Goal: Complete application form

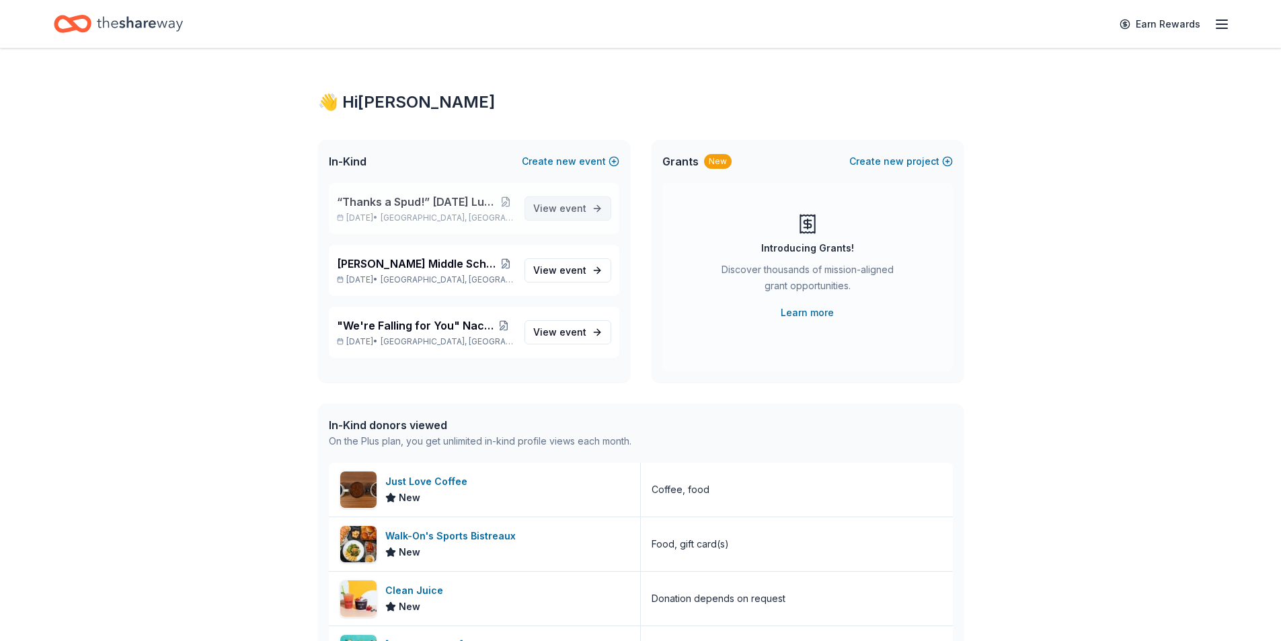
click at [567, 210] on span "event" at bounding box center [572, 207] width 27 height 11
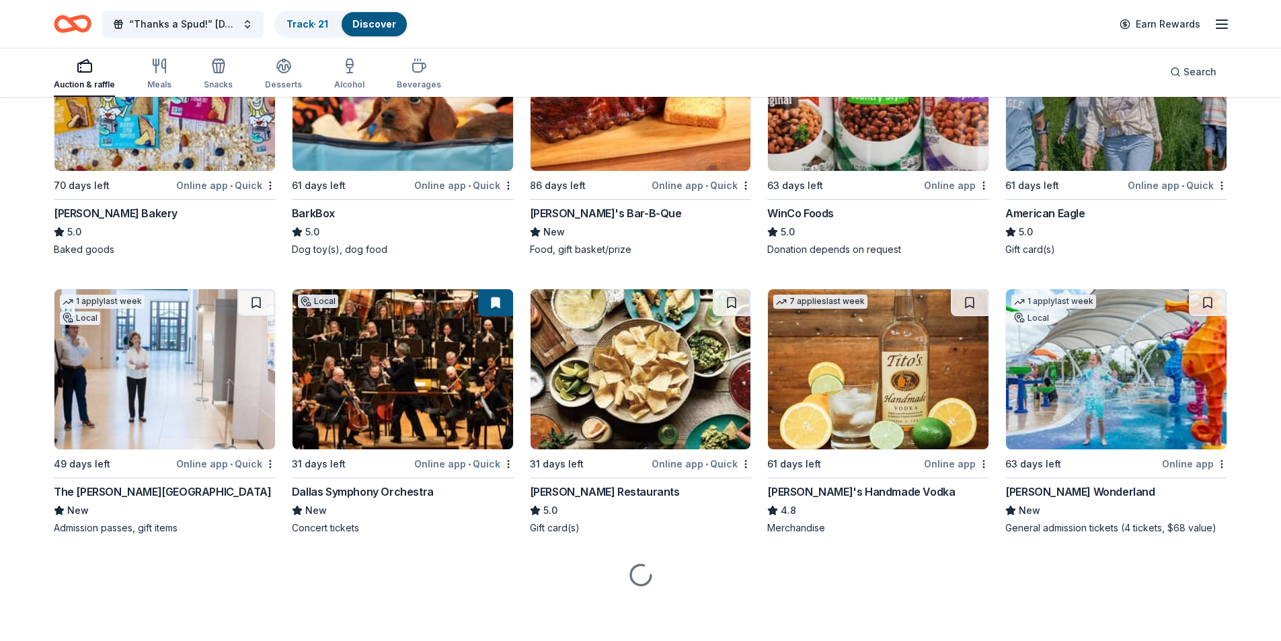
scroll to position [1962, 0]
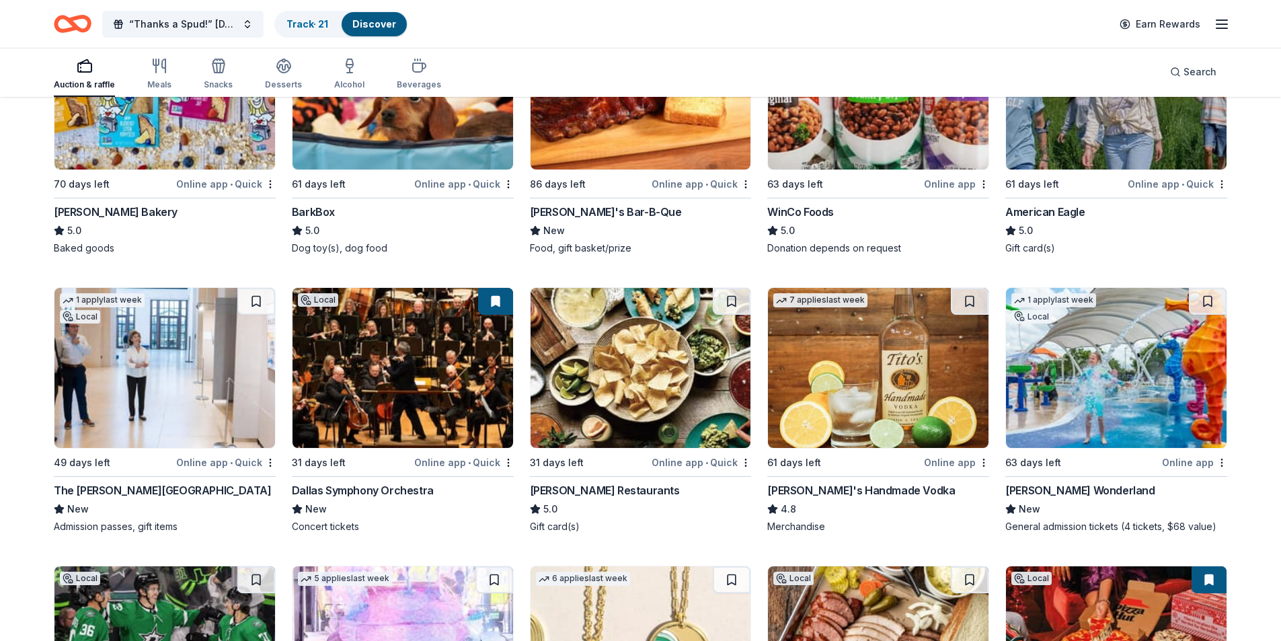
click at [182, 373] on img at bounding box center [164, 368] width 220 height 160
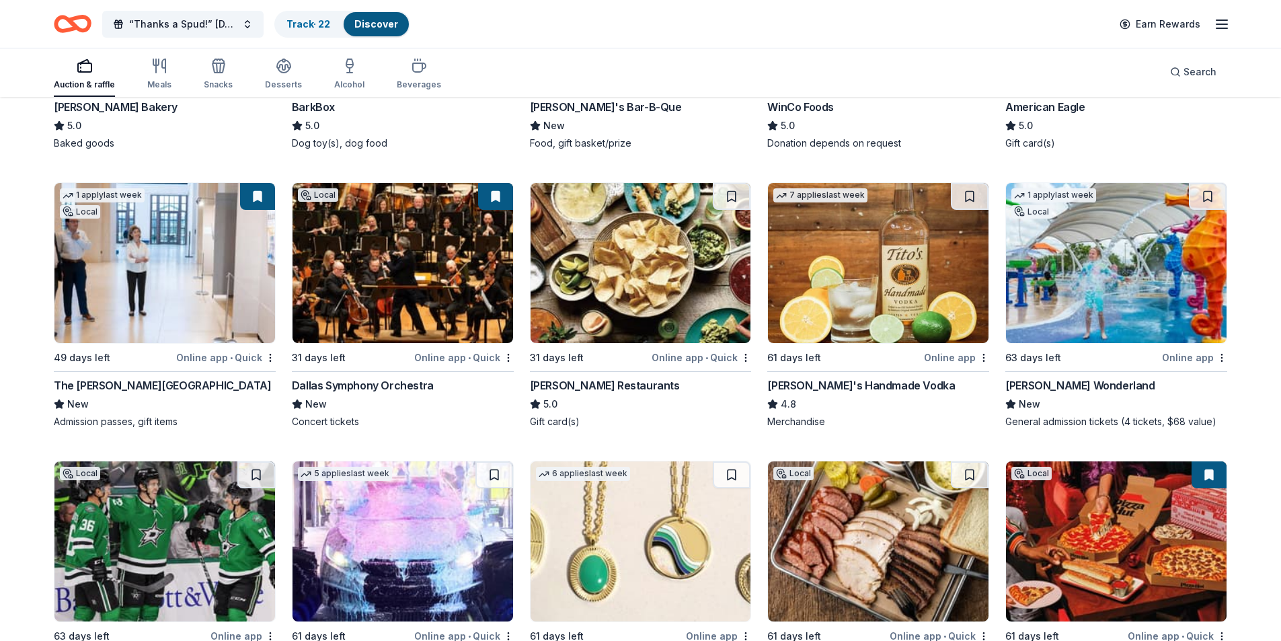
scroll to position [2097, 0]
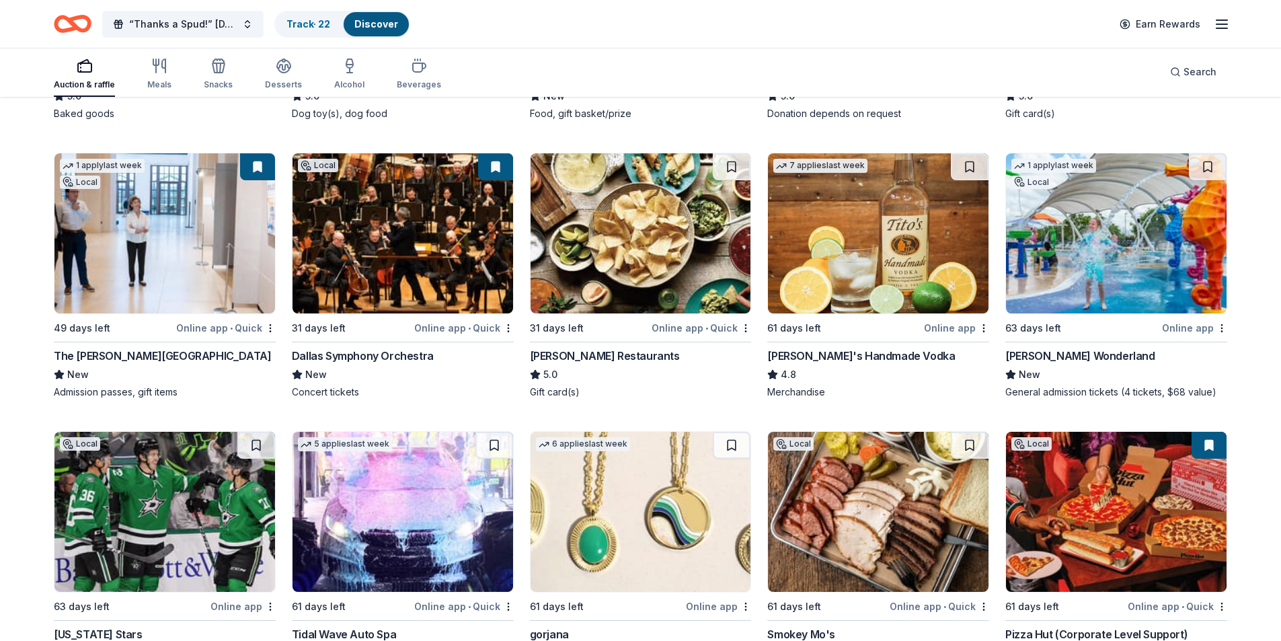
click at [896, 253] on img at bounding box center [878, 233] width 220 height 160
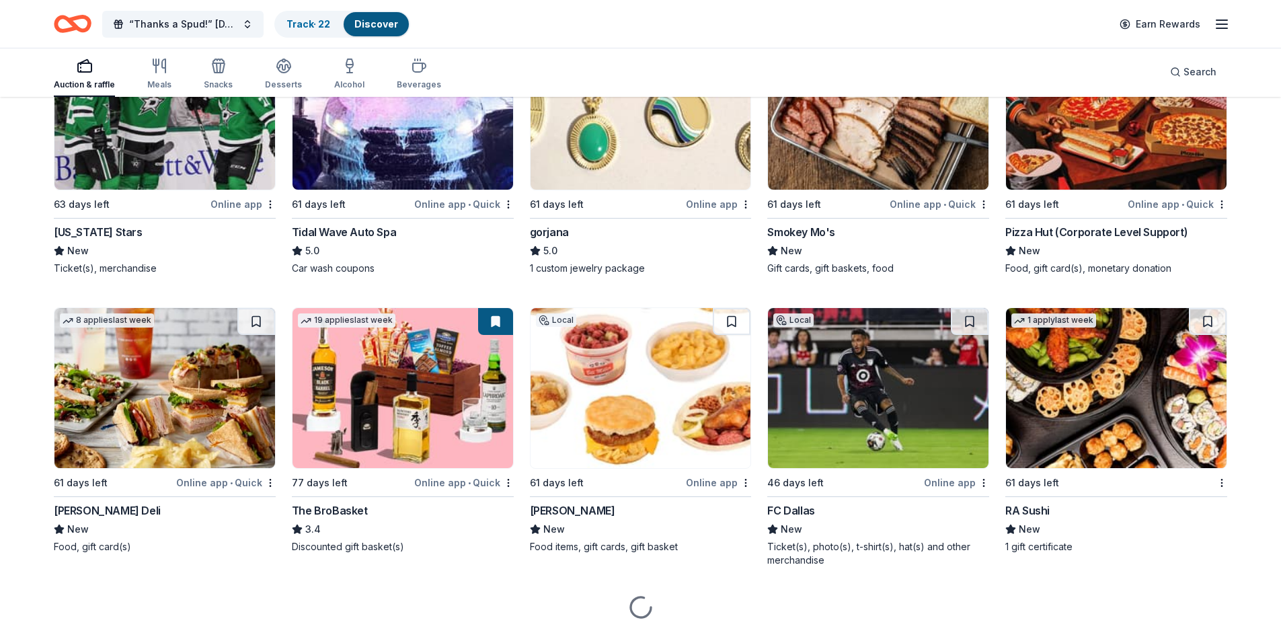
scroll to position [2500, 0]
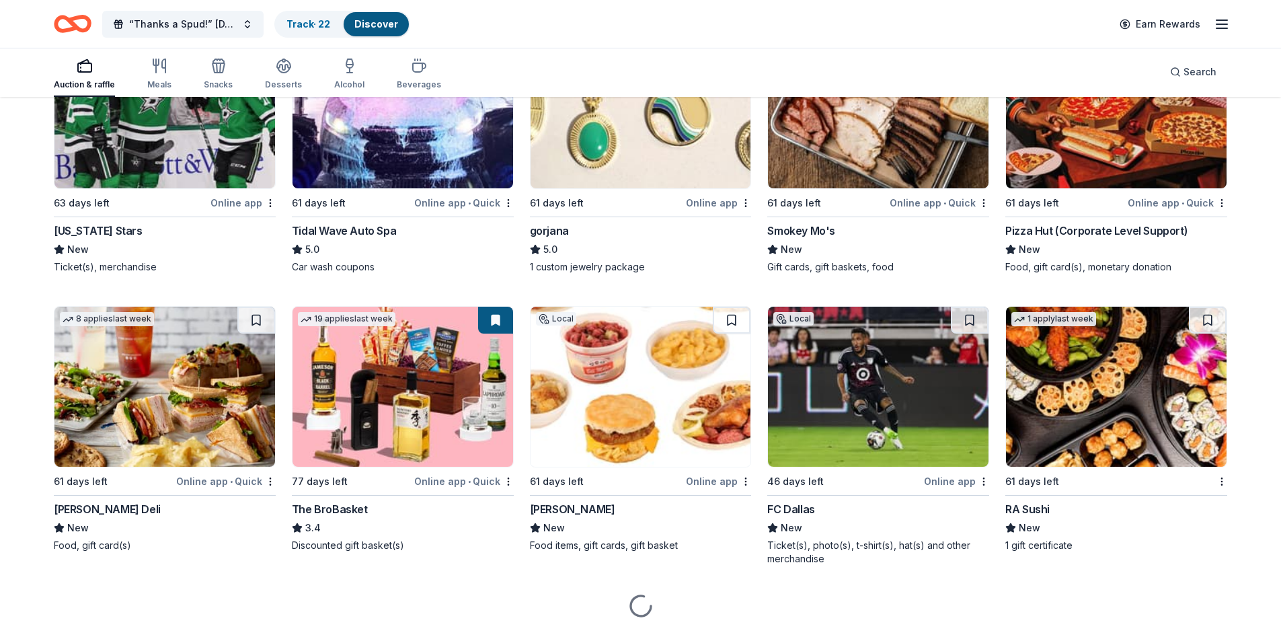
click at [1073, 399] on img at bounding box center [1116, 387] width 220 height 160
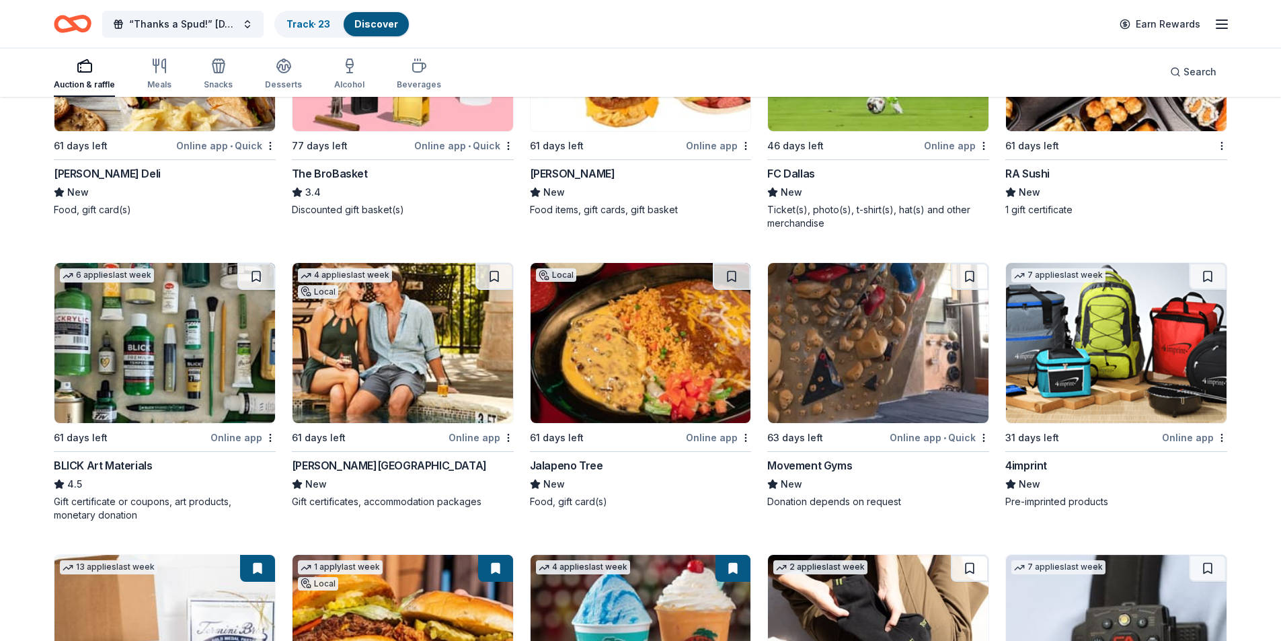
scroll to position [2836, 0]
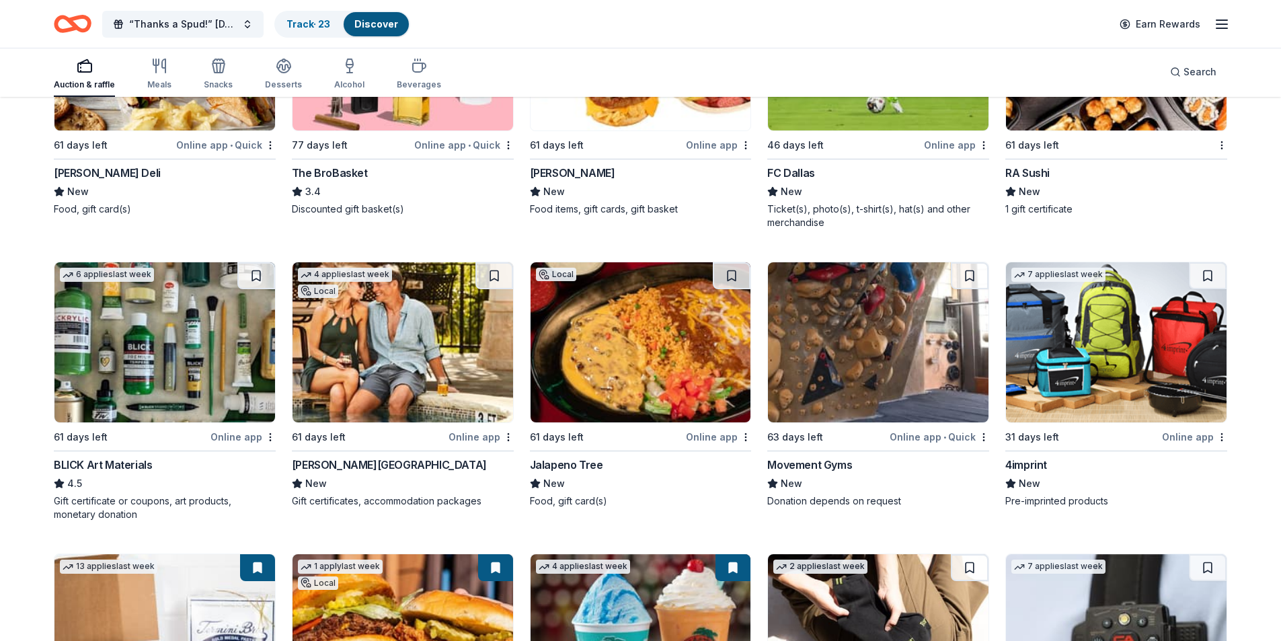
click at [176, 348] on img at bounding box center [164, 342] width 220 height 160
click at [627, 369] on img at bounding box center [640, 342] width 220 height 160
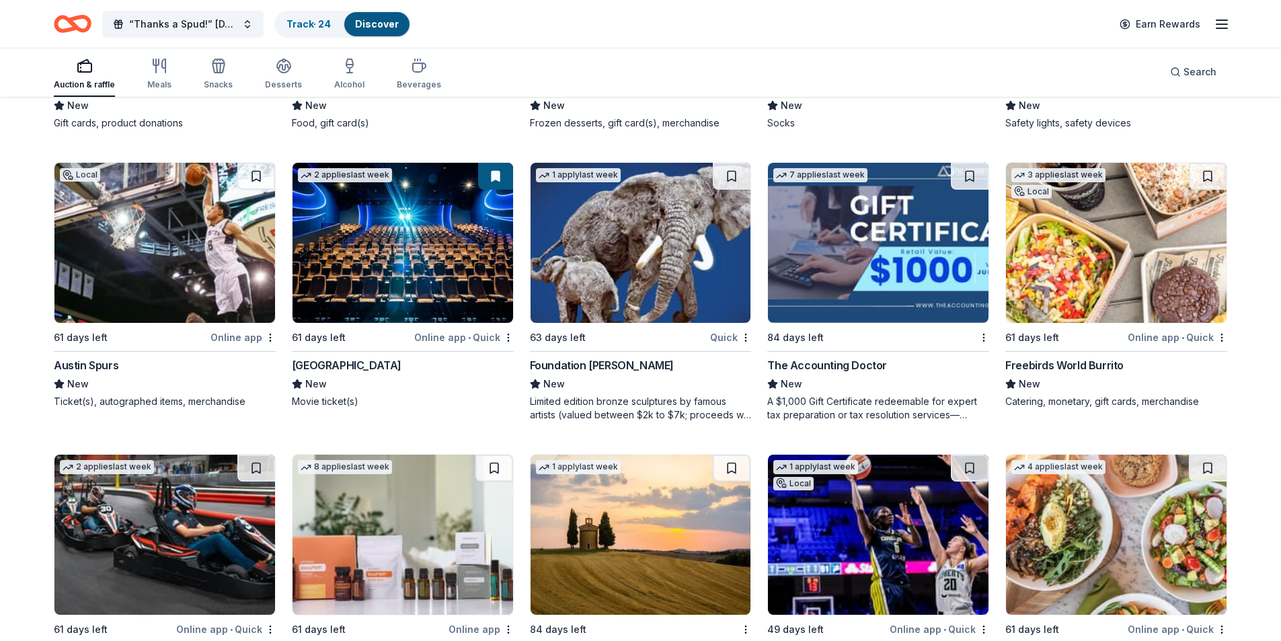
scroll to position [3686, 0]
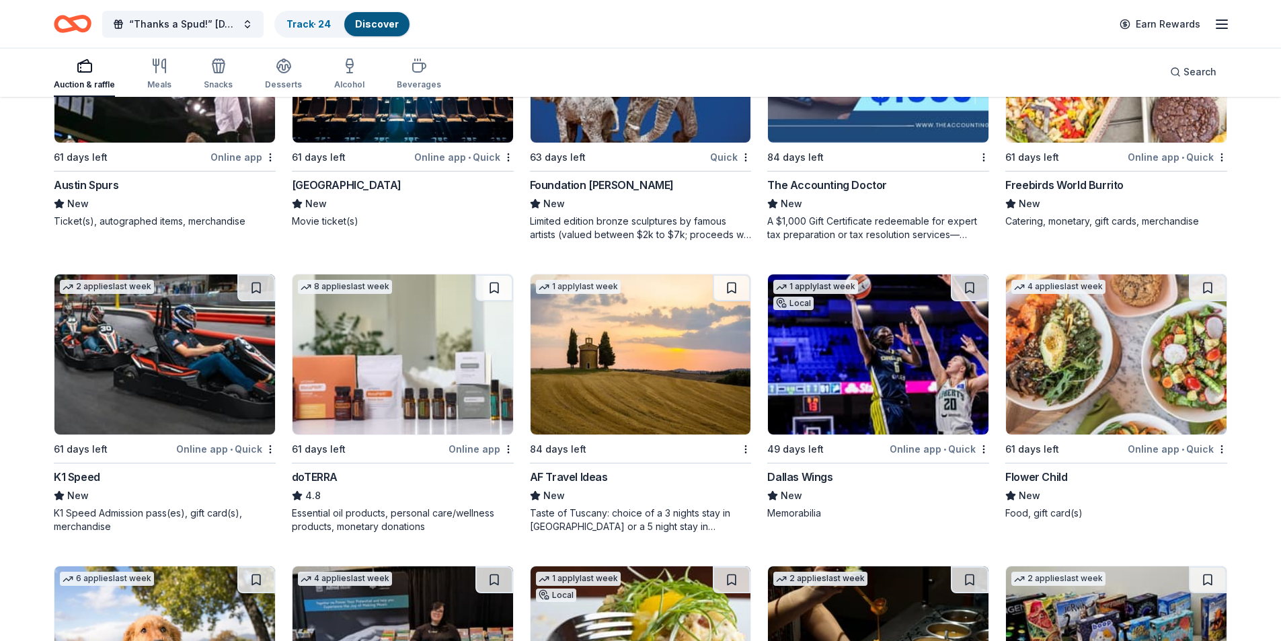
click at [99, 397] on img at bounding box center [164, 354] width 220 height 160
click at [622, 369] on img at bounding box center [640, 354] width 220 height 160
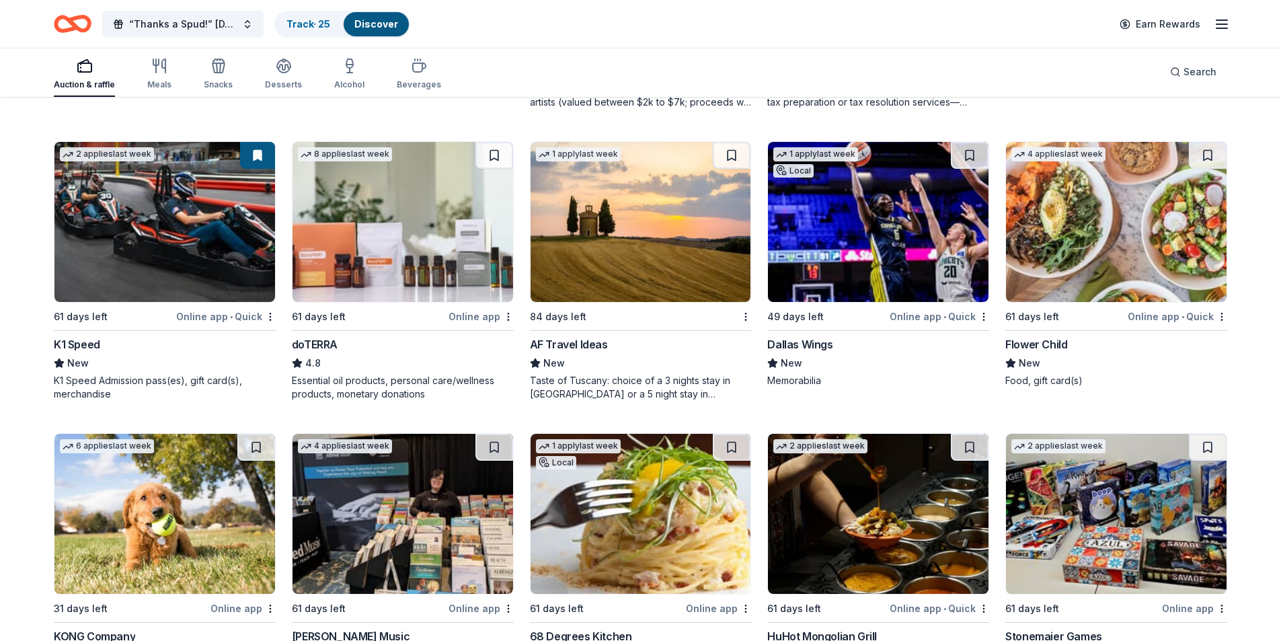
scroll to position [3820, 0]
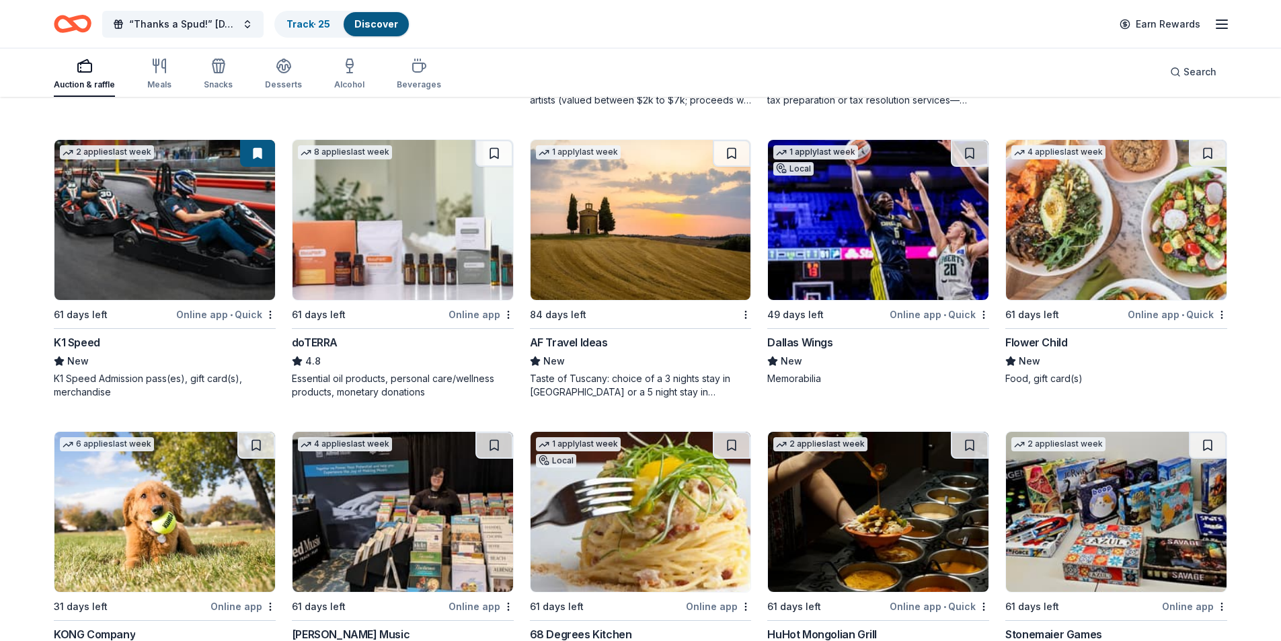
click at [396, 250] on img at bounding box center [402, 220] width 220 height 160
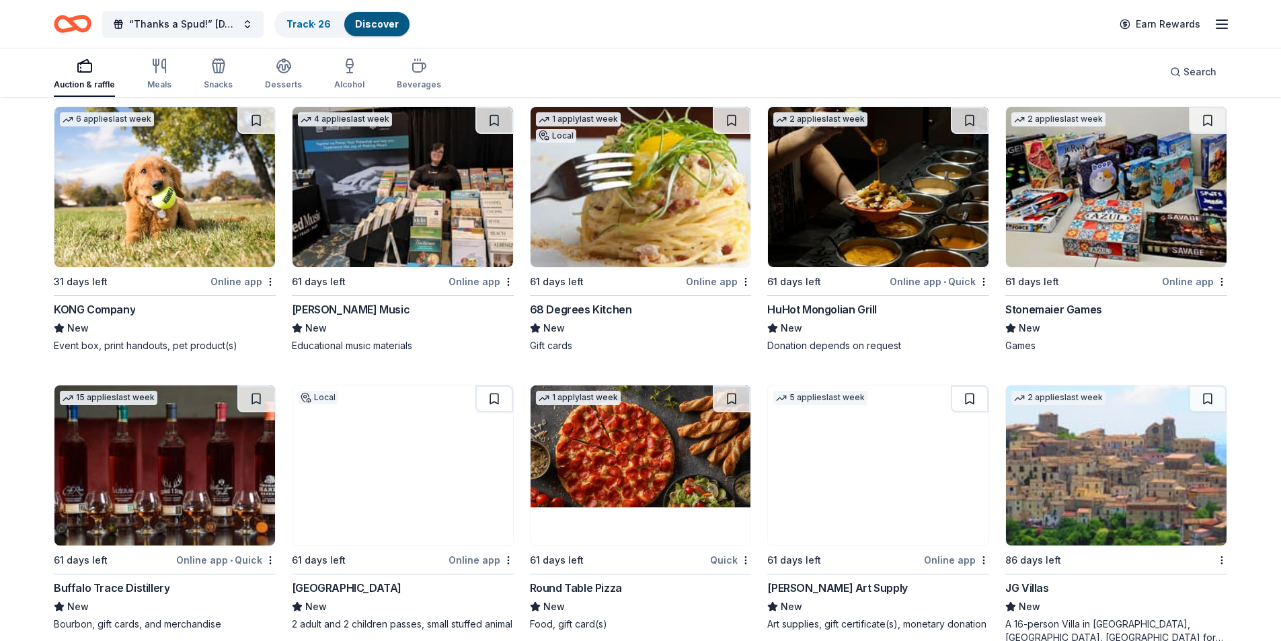
scroll to position [4256, 0]
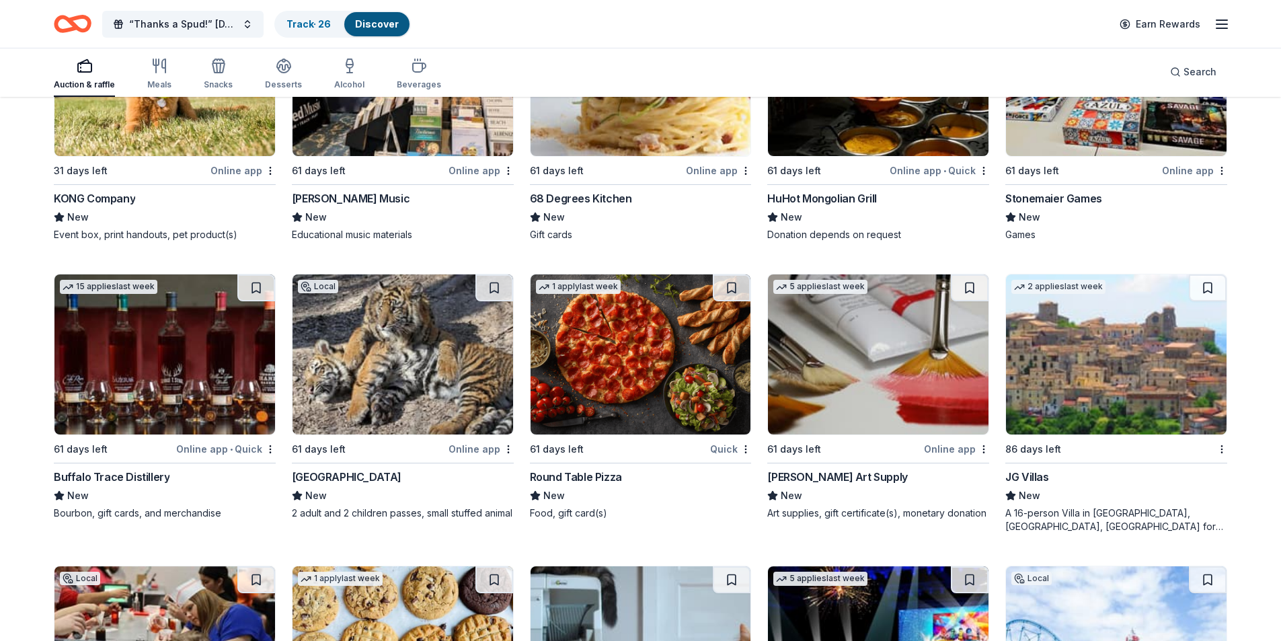
click at [1134, 350] on img at bounding box center [1116, 354] width 220 height 160
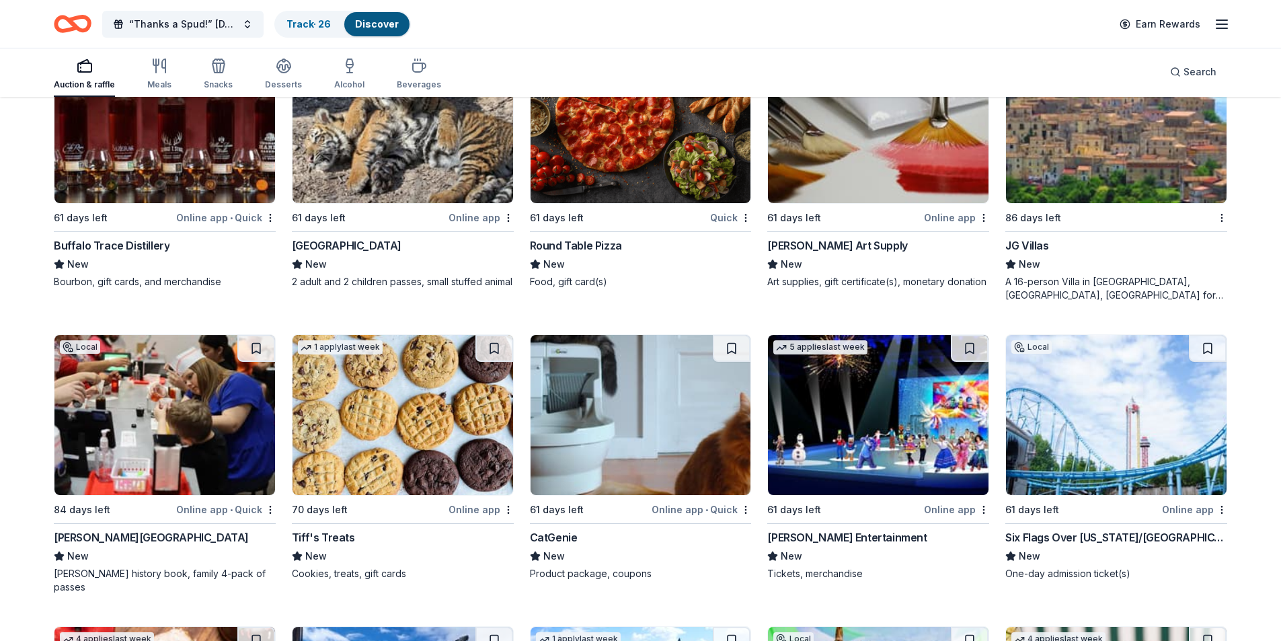
scroll to position [4525, 0]
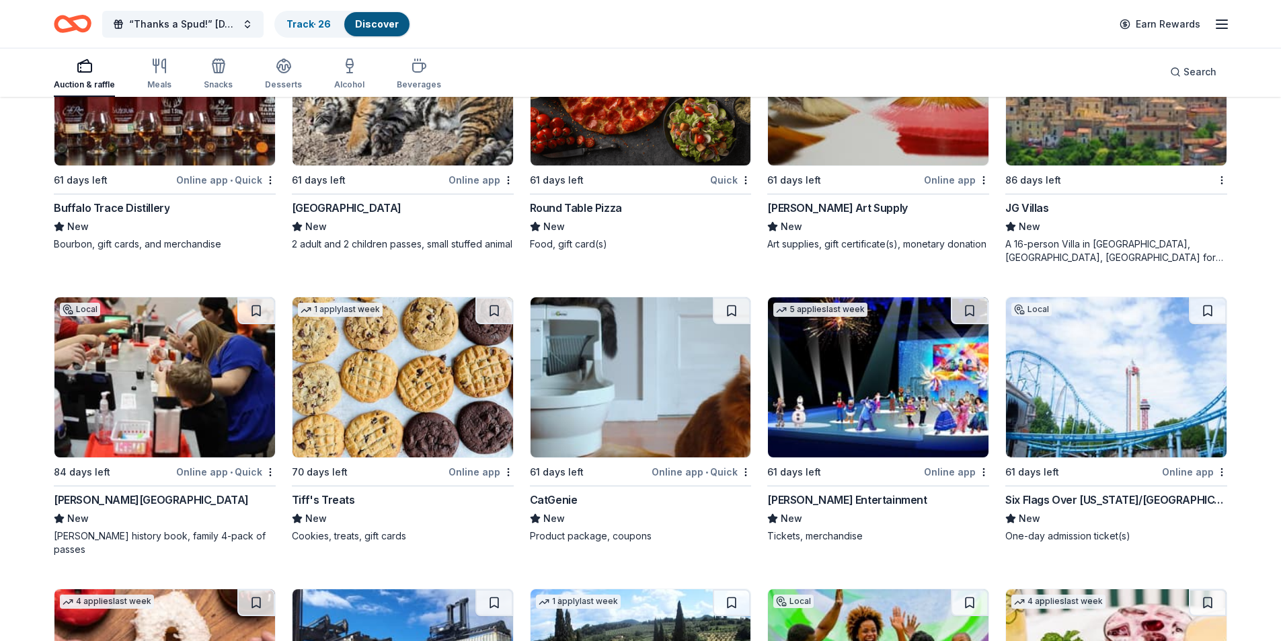
click at [195, 387] on img at bounding box center [164, 377] width 220 height 160
click at [638, 407] on img at bounding box center [640, 377] width 220 height 160
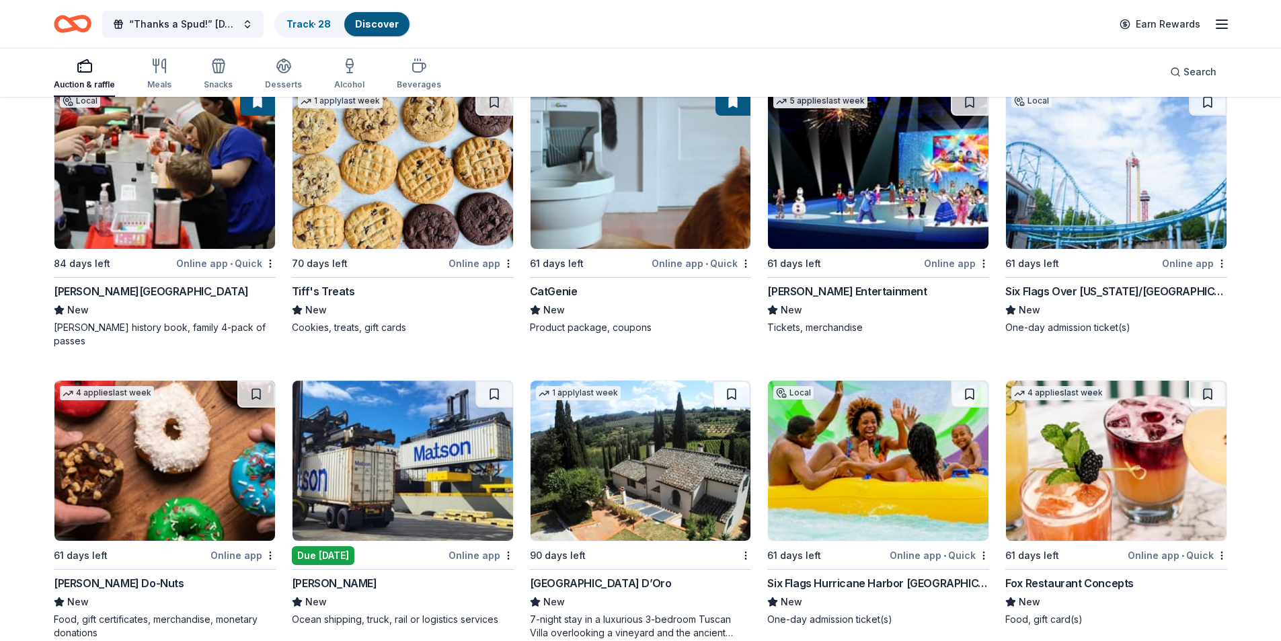
scroll to position [4826, 0]
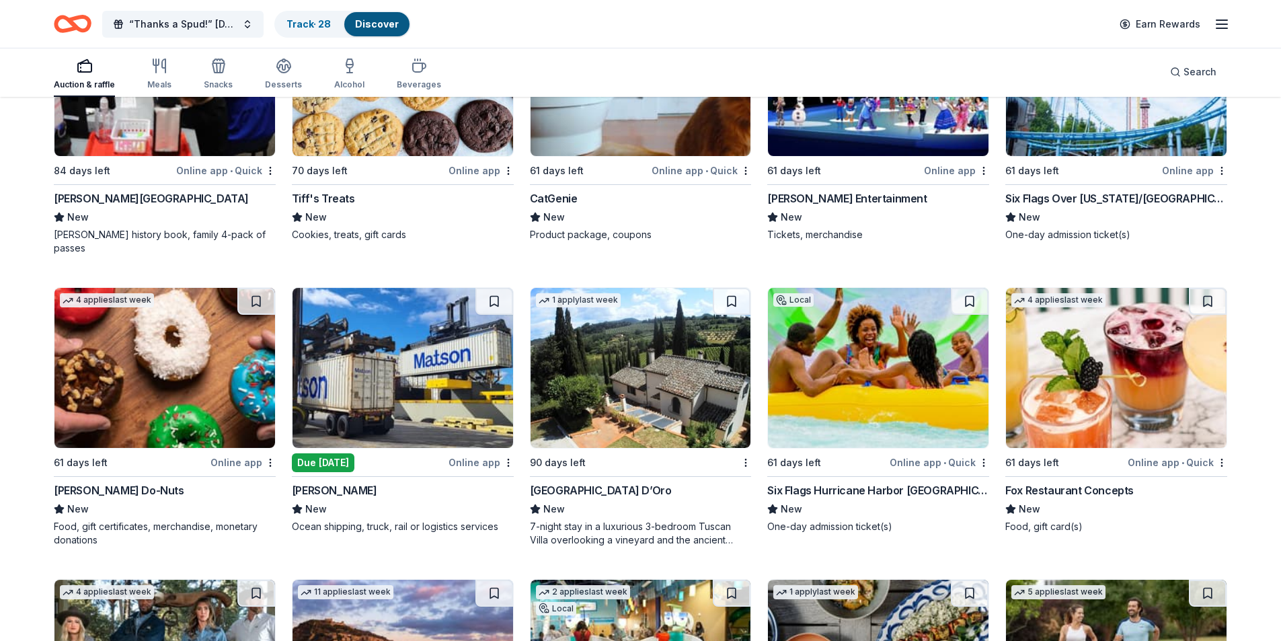
click at [1102, 141] on img at bounding box center [1116, 76] width 220 height 160
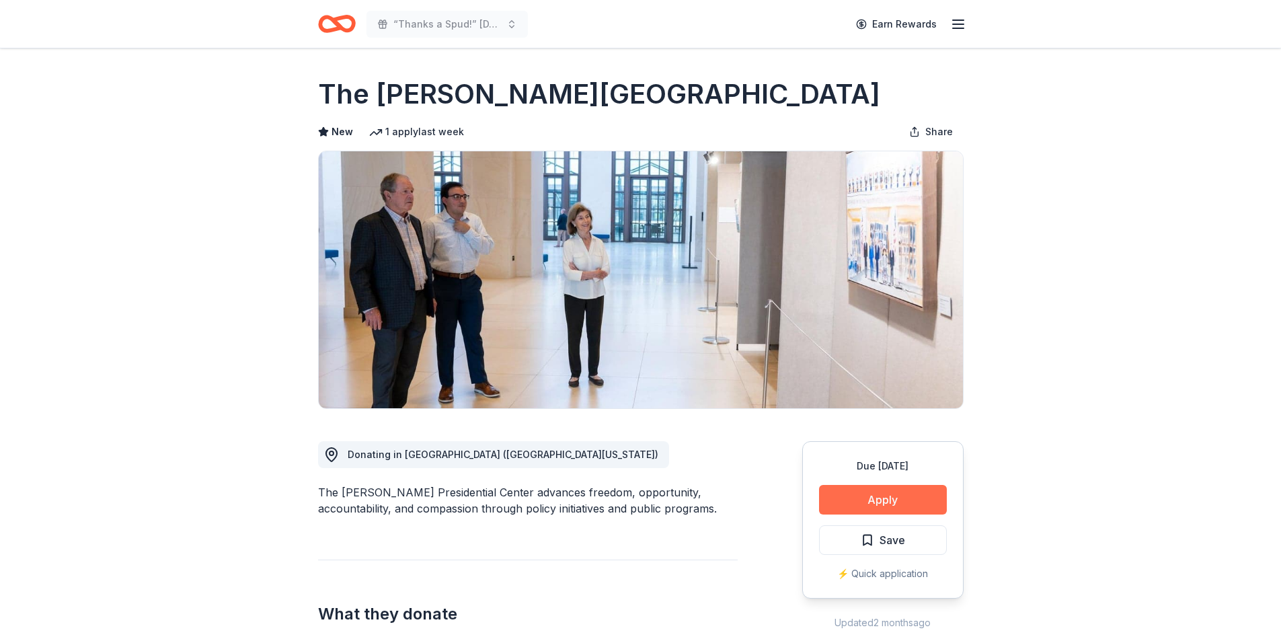
click at [908, 495] on button "Apply" at bounding box center [883, 500] width 128 height 30
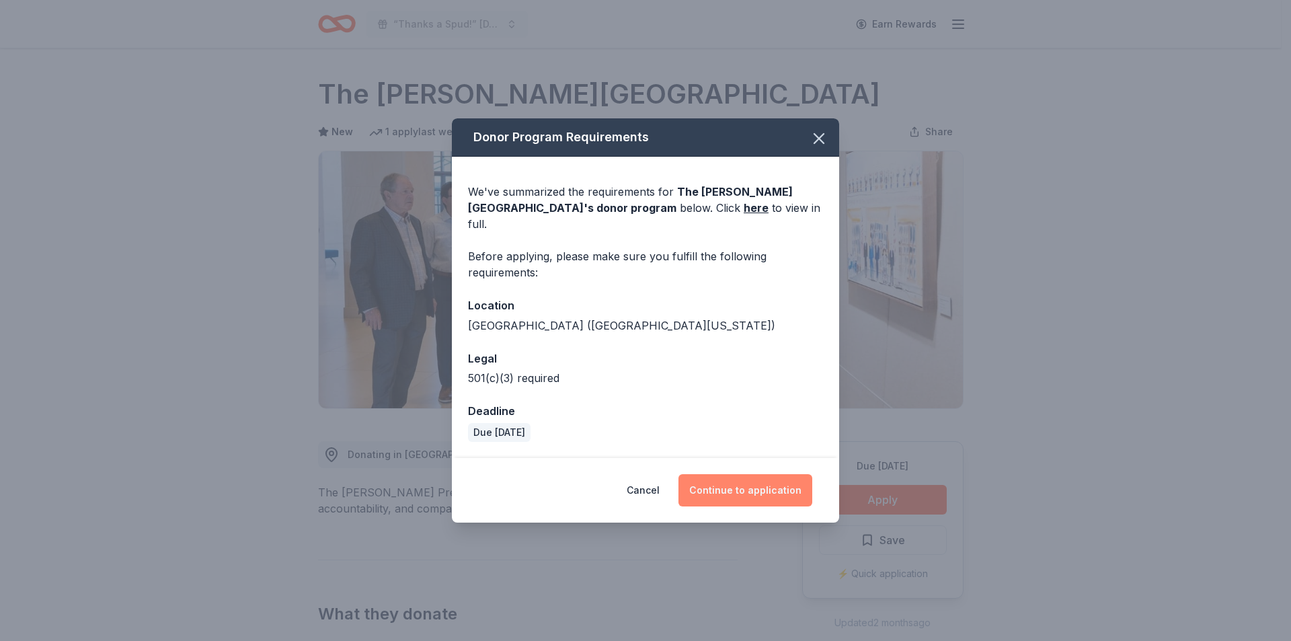
click at [778, 475] on button "Continue to application" at bounding box center [745, 490] width 134 height 32
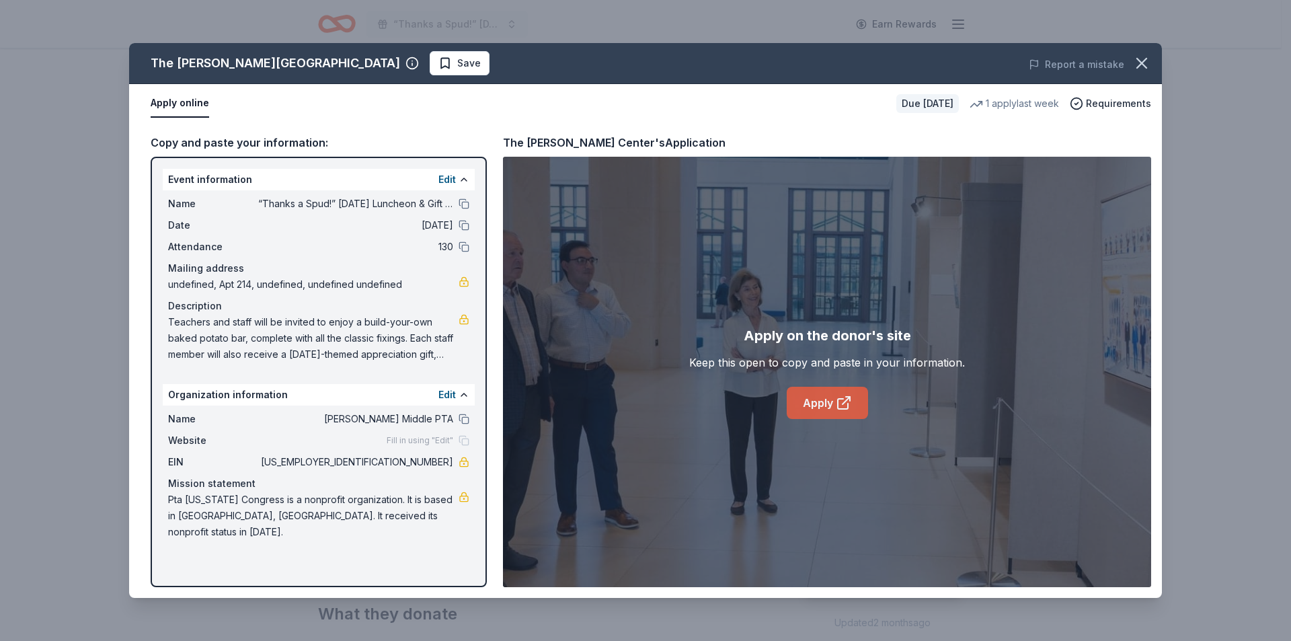
click at [812, 389] on link "Apply" at bounding box center [826, 403] width 81 height 32
click at [464, 198] on div "Name “Thanks a Spud!” Thanksgiving Luncheon & Gift Giveaway" at bounding box center [318, 204] width 301 height 16
click at [465, 204] on button at bounding box center [463, 203] width 11 height 11
click at [438, 58] on span "Save" at bounding box center [459, 63] width 42 height 16
click at [323, 60] on html "“Thanks a Spud!” Thanksgiving Luncheon & Gift Giveaway Earn Rewards Due in 49 d…" at bounding box center [645, 320] width 1291 height 641
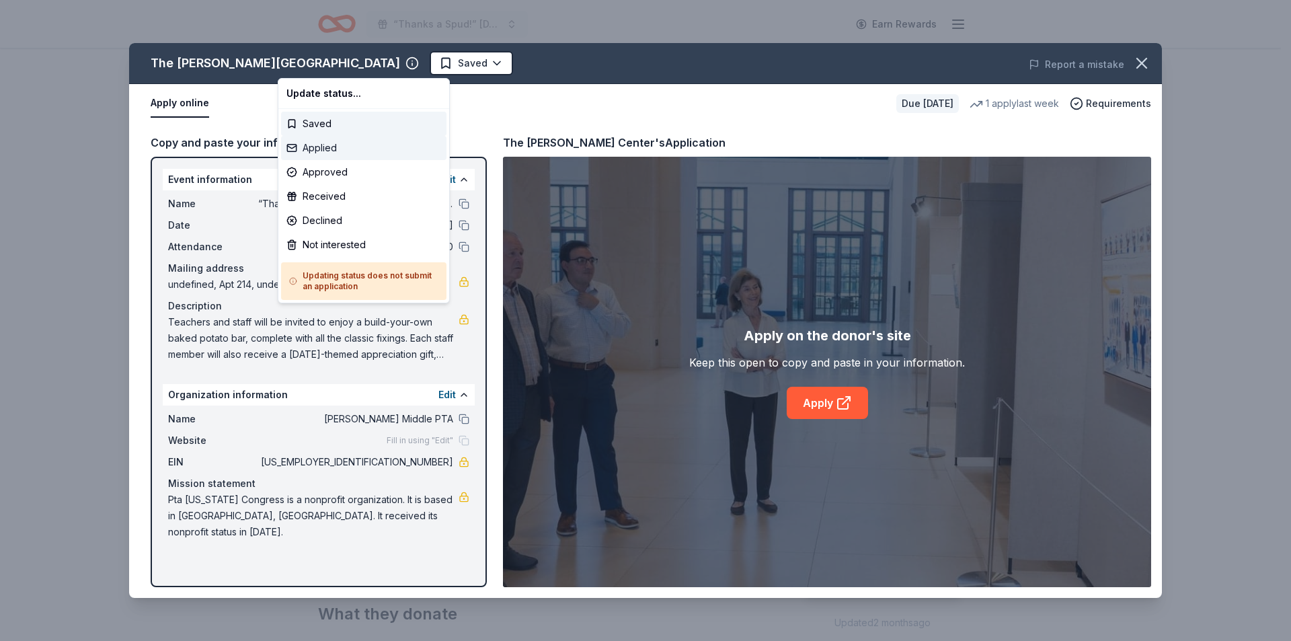
click at [330, 145] on div "Applied" at bounding box center [363, 148] width 165 height 24
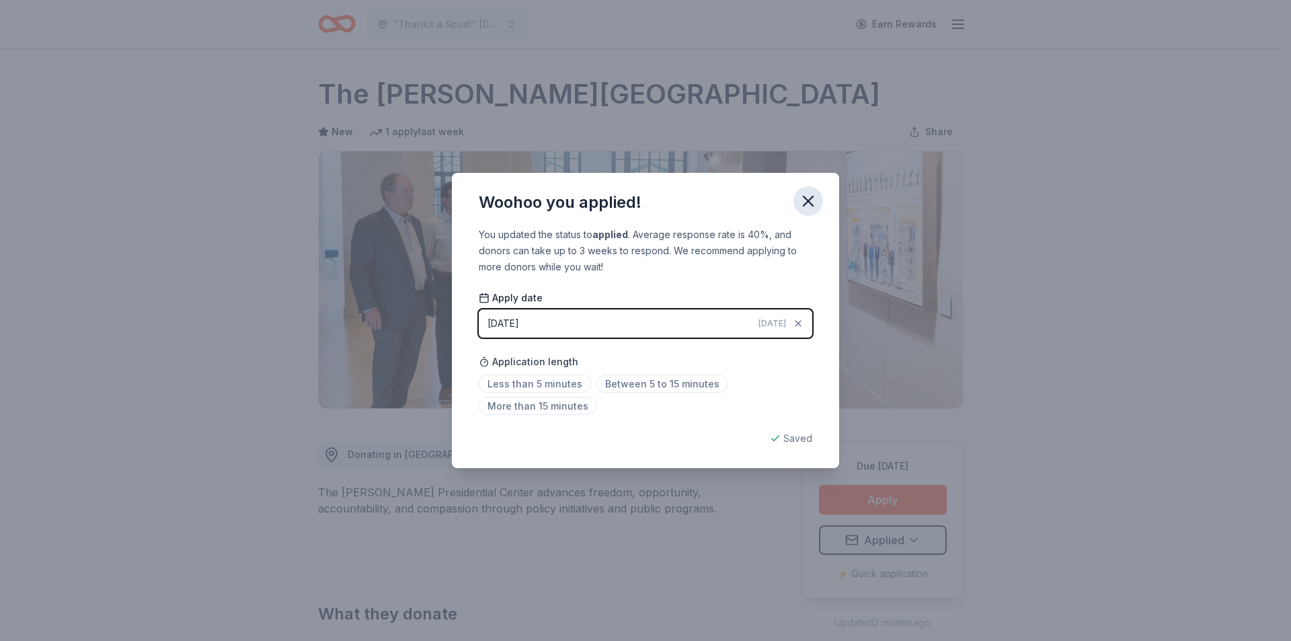
click at [813, 205] on icon "button" at bounding box center [807, 200] width 9 height 9
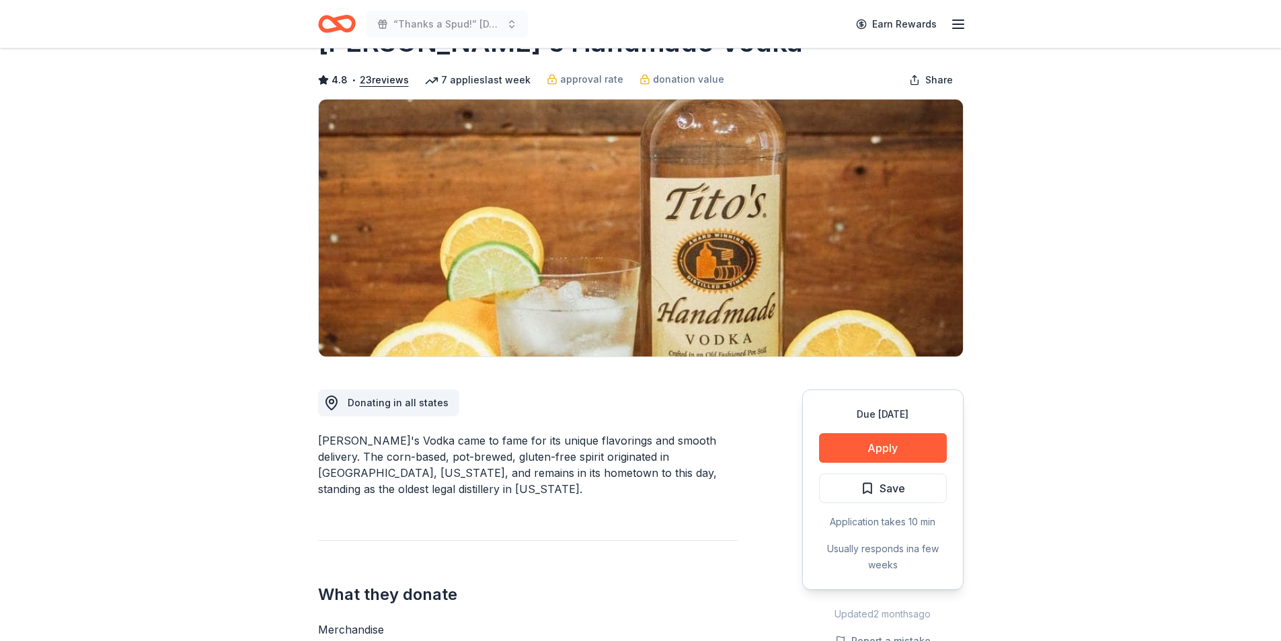
scroll to position [67, 0]
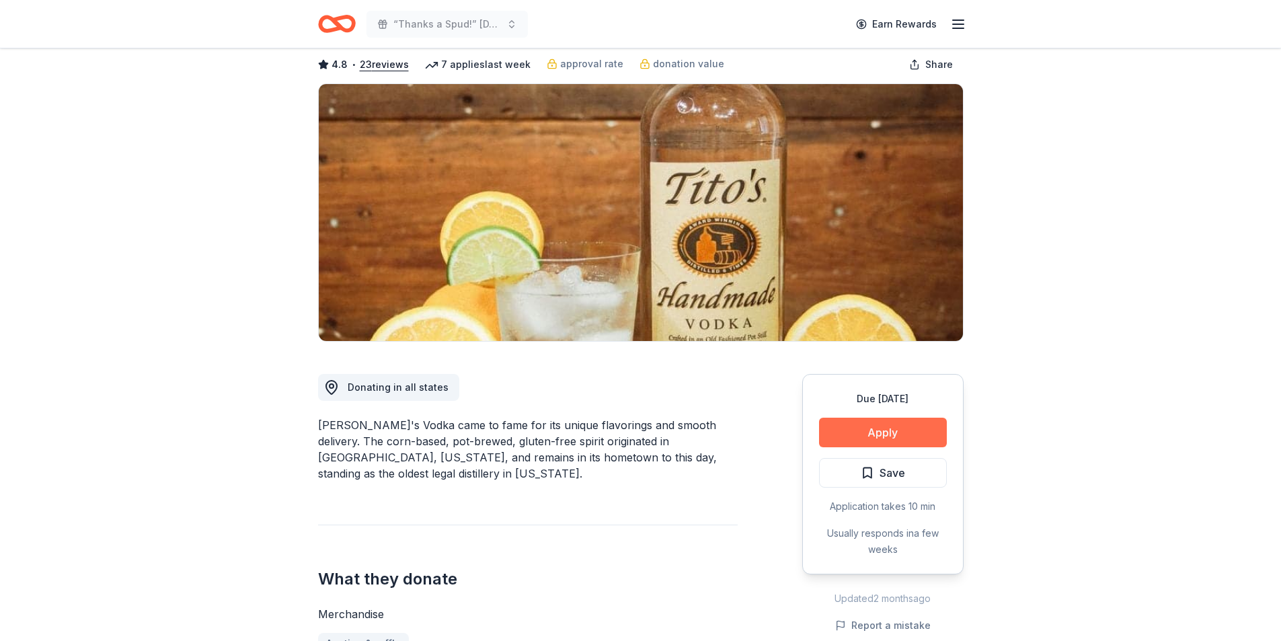
click at [879, 435] on button "Apply" at bounding box center [883, 432] width 128 height 30
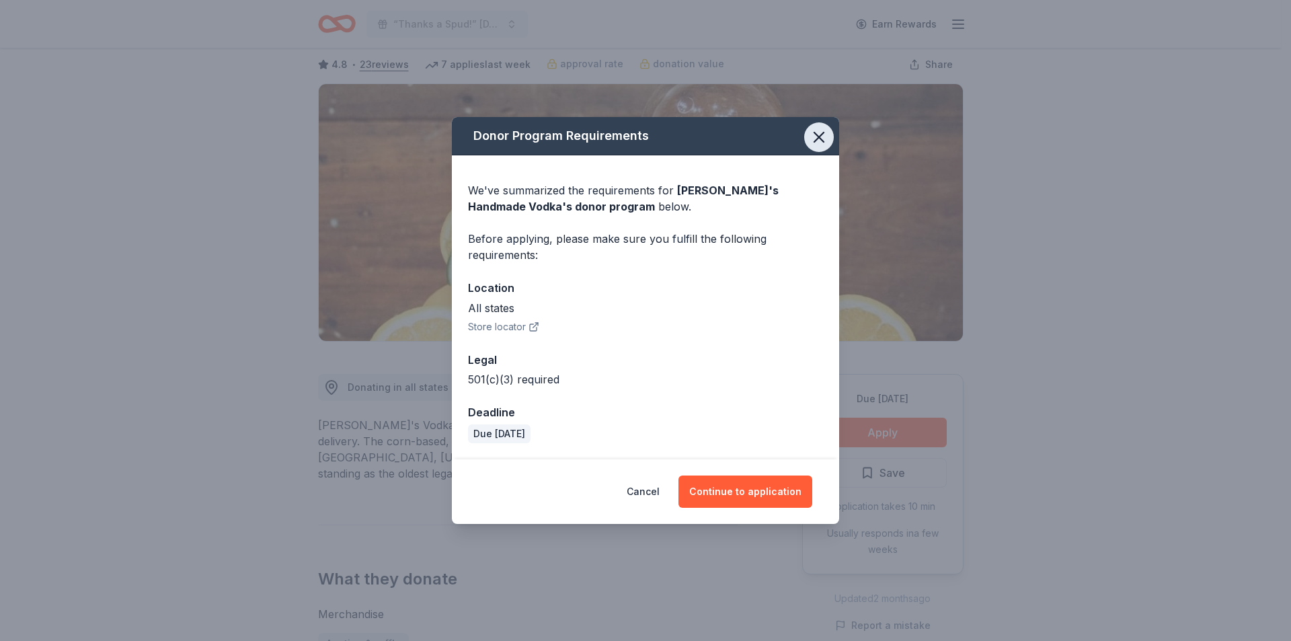
click at [815, 131] on icon "button" at bounding box center [818, 137] width 19 height 19
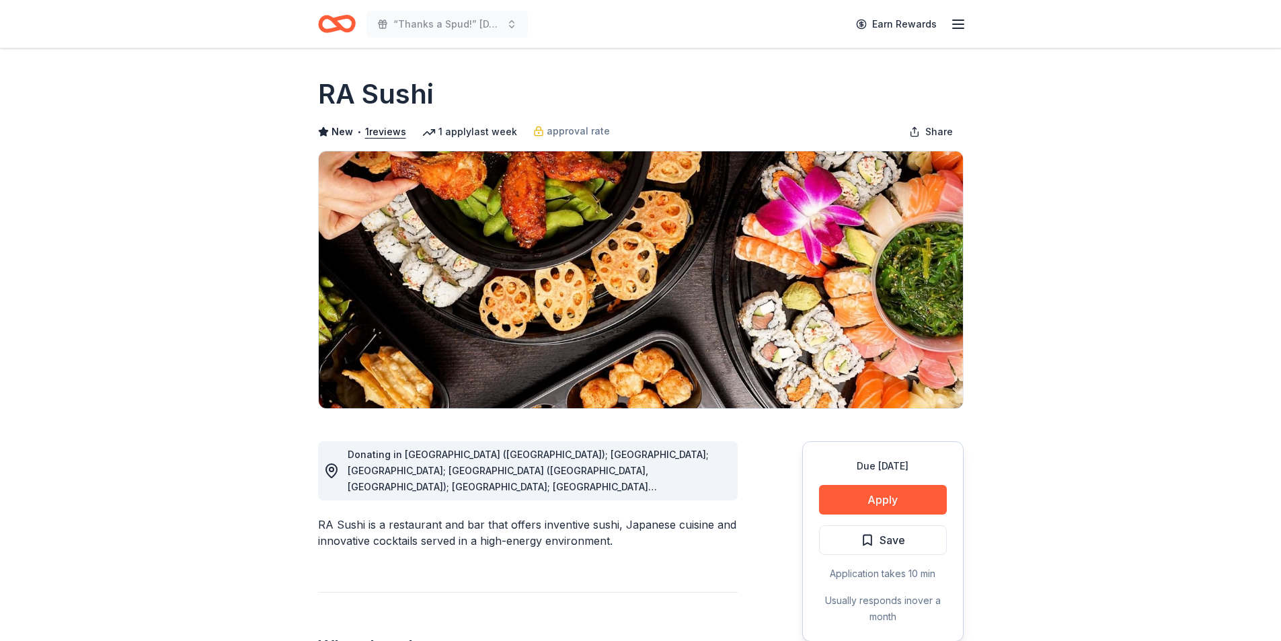
click at [681, 486] on span "Donating in [GEOGRAPHIC_DATA] ([GEOGRAPHIC_DATA]); [GEOGRAPHIC_DATA]; [GEOGRAPH…" at bounding box center [529, 623] width 362 height 350
click at [880, 495] on button "Apply" at bounding box center [883, 500] width 128 height 30
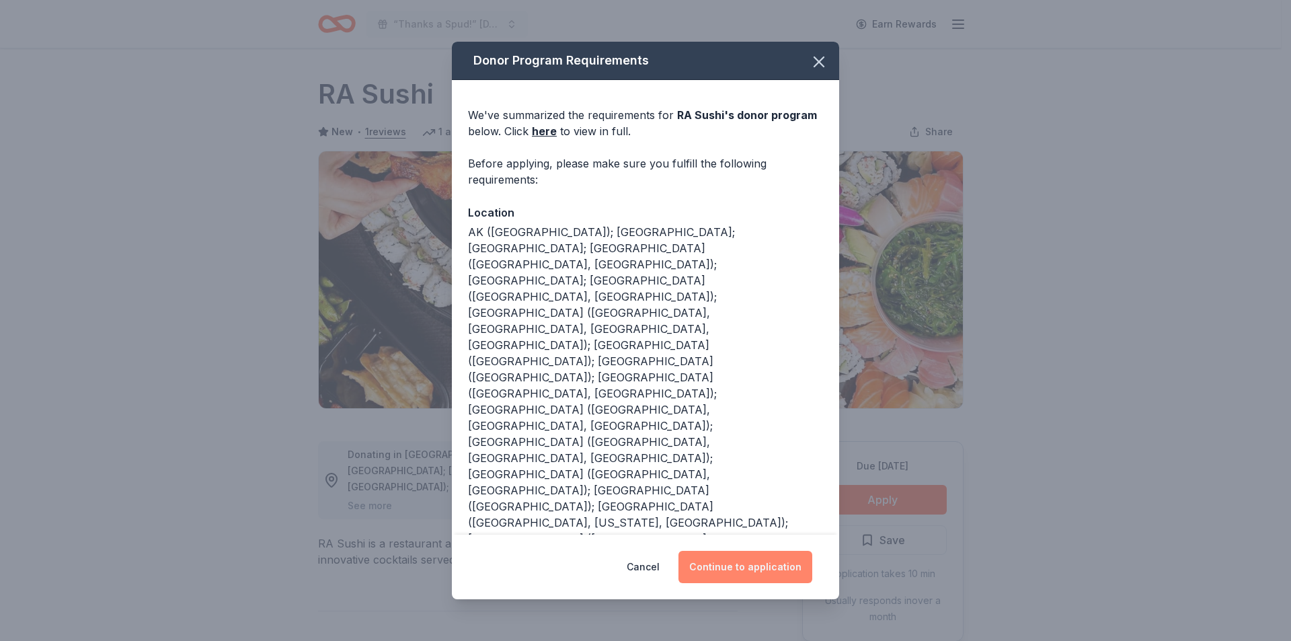
click at [735, 564] on button "Continue to application" at bounding box center [745, 567] width 134 height 32
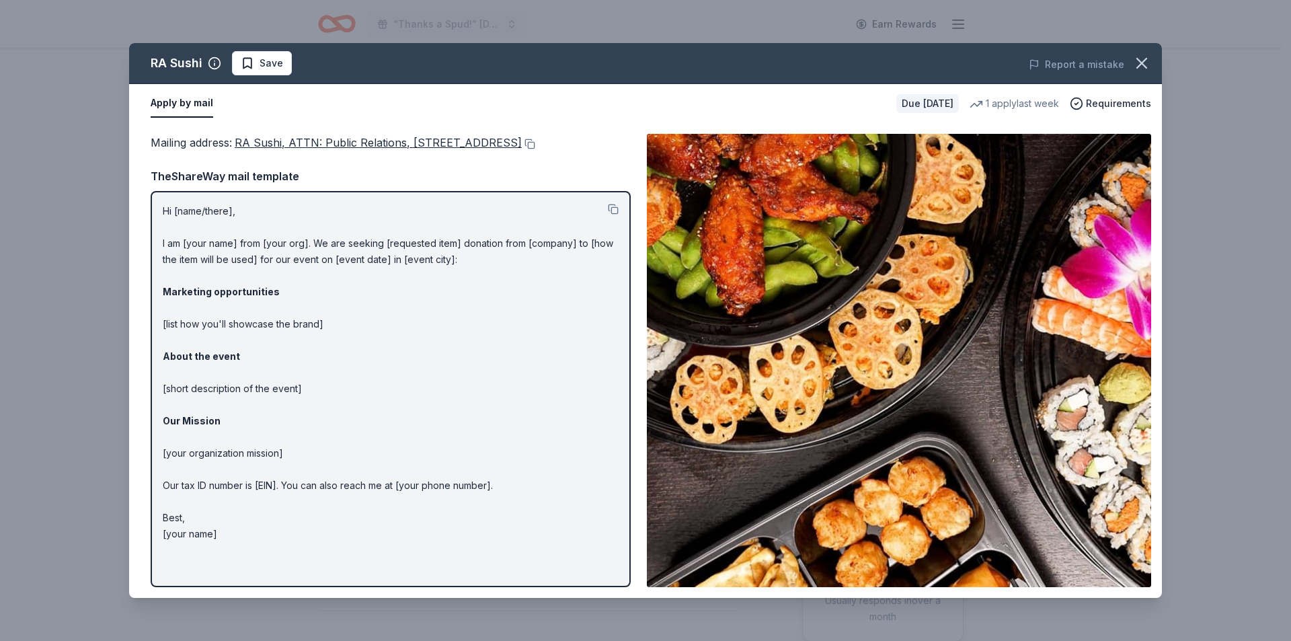
click at [265, 42] on div "RA Sushi Save Report a mistake Apply by mail Due in 61 days 1 apply last week R…" at bounding box center [645, 320] width 1291 height 641
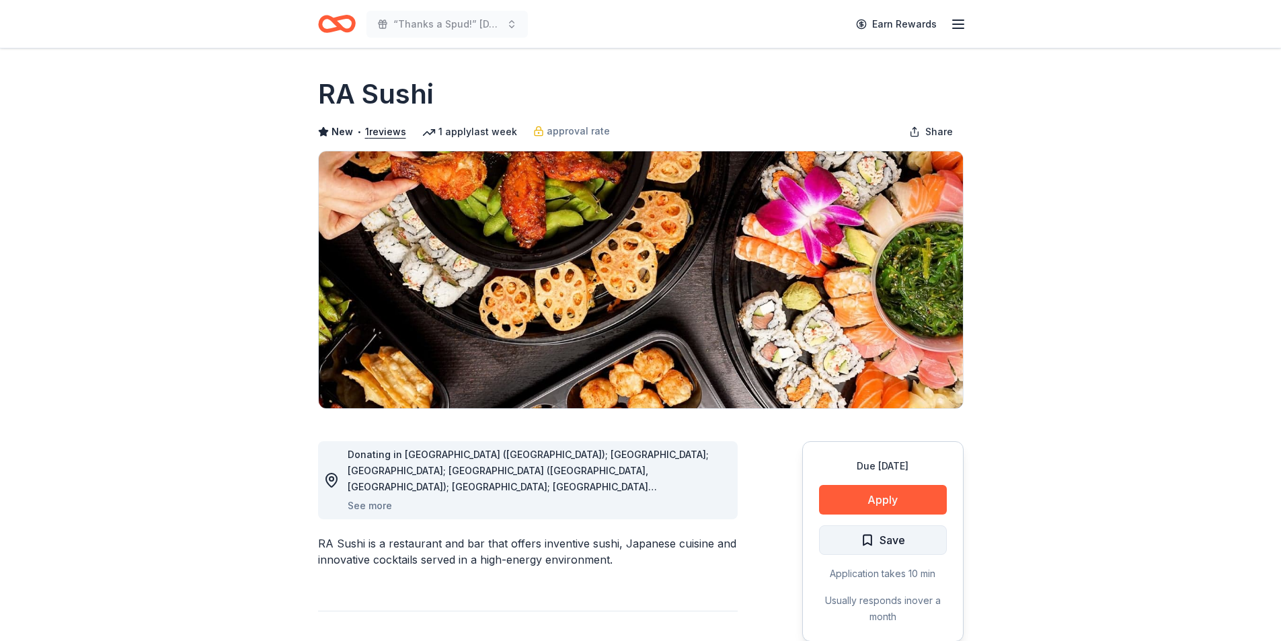
click at [901, 552] on button "Save" at bounding box center [883, 540] width 128 height 30
click at [888, 501] on button "Apply" at bounding box center [883, 500] width 128 height 30
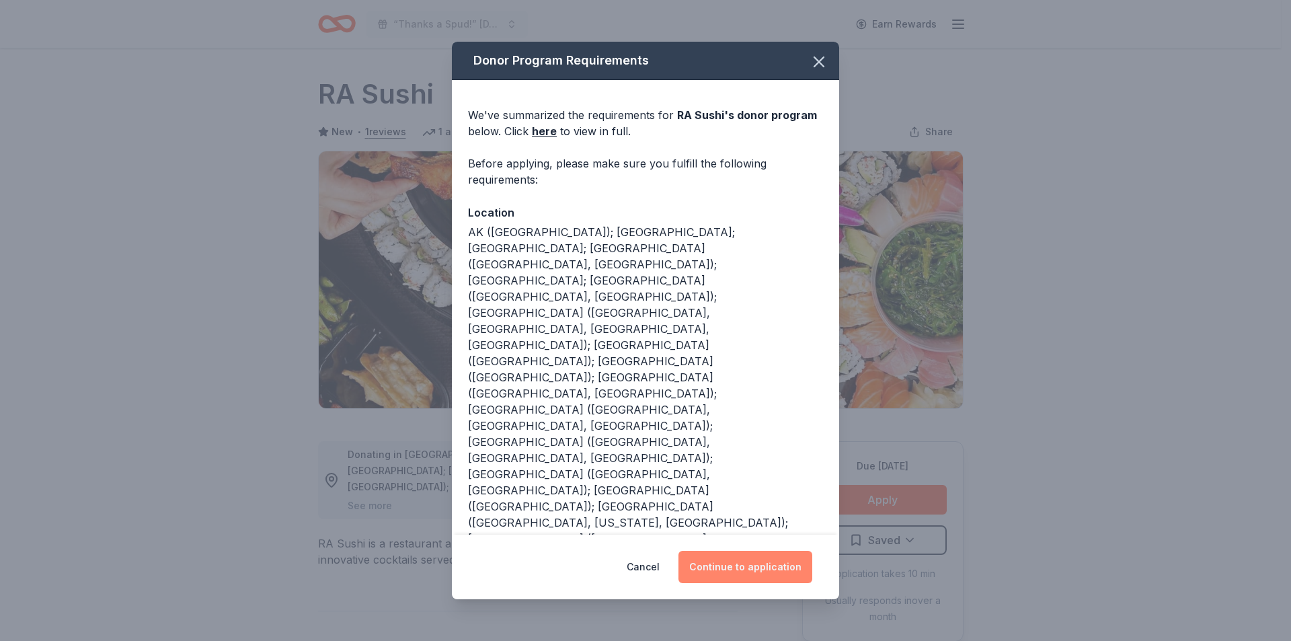
click at [713, 559] on button "Continue to application" at bounding box center [745, 567] width 134 height 32
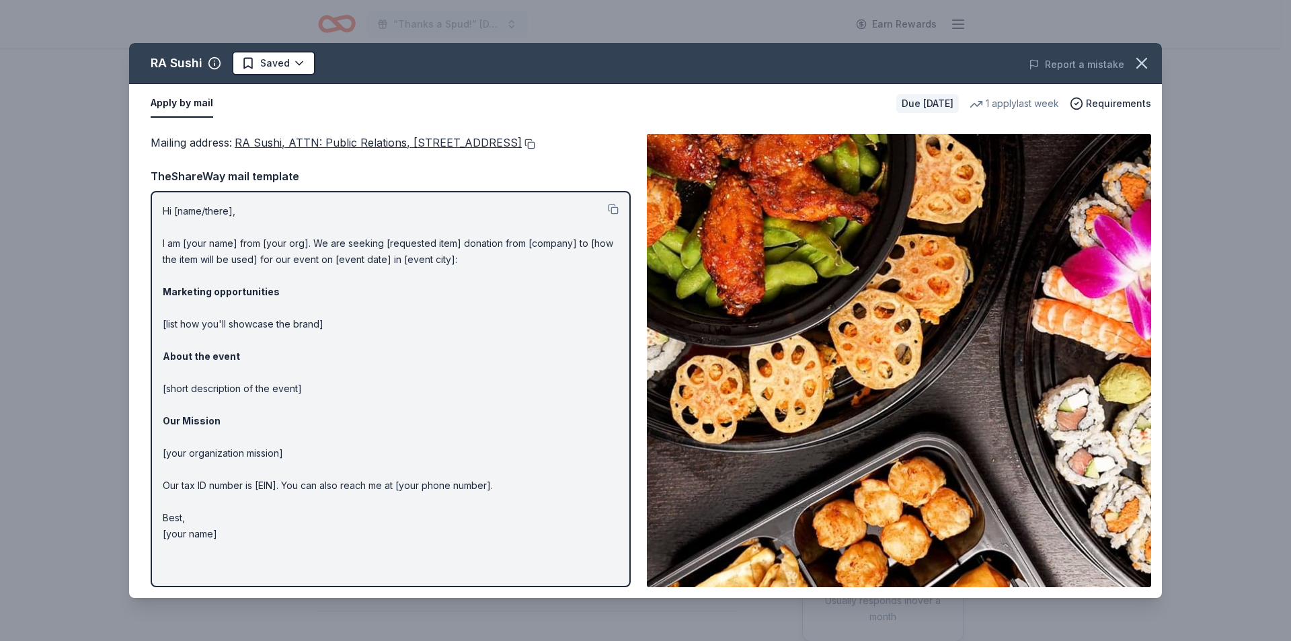
click at [522, 149] on button at bounding box center [528, 143] width 13 height 11
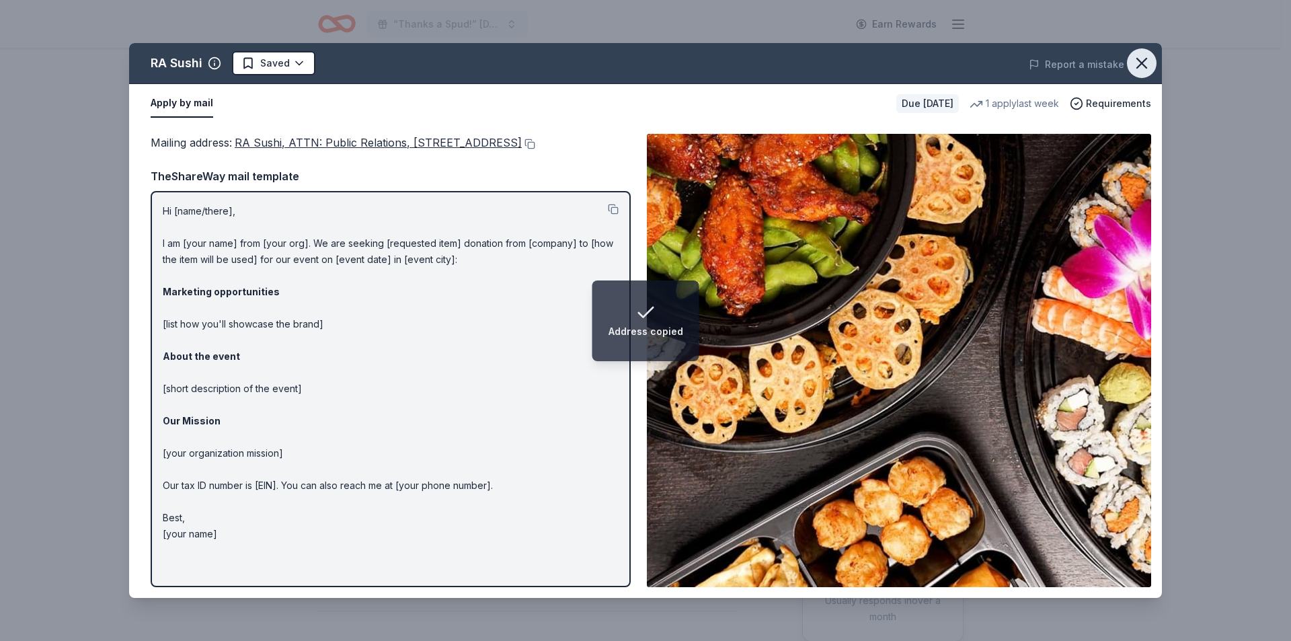
click at [1143, 64] on icon "button" at bounding box center [1141, 62] width 9 height 9
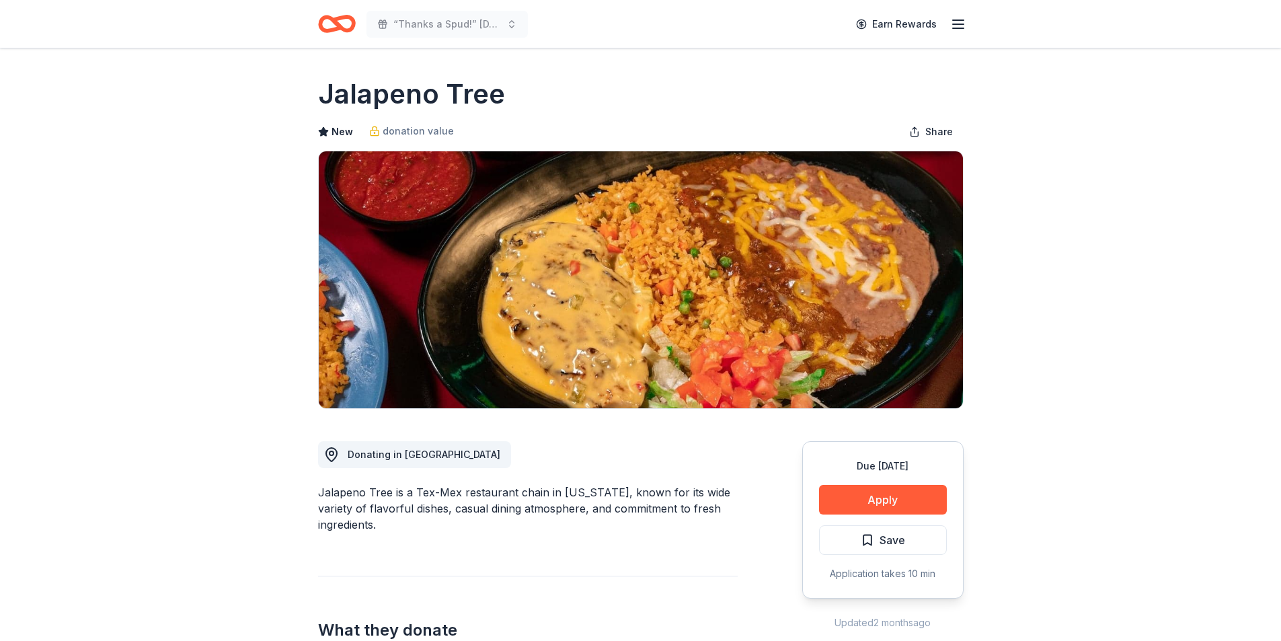
click at [864, 483] on div "Due [DATE] Apply Save Application takes 10 min" at bounding box center [882, 519] width 161 height 157
click at [866, 499] on button "Apply" at bounding box center [883, 500] width 128 height 30
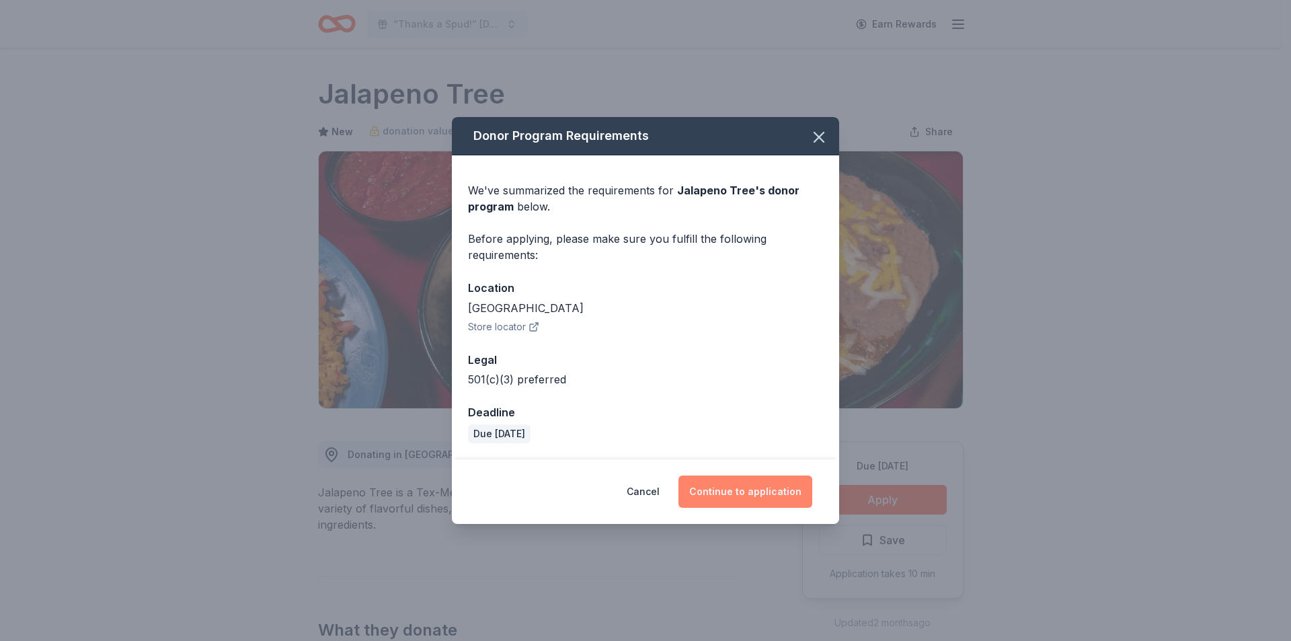
click at [734, 496] on button "Continue to application" at bounding box center [745, 491] width 134 height 32
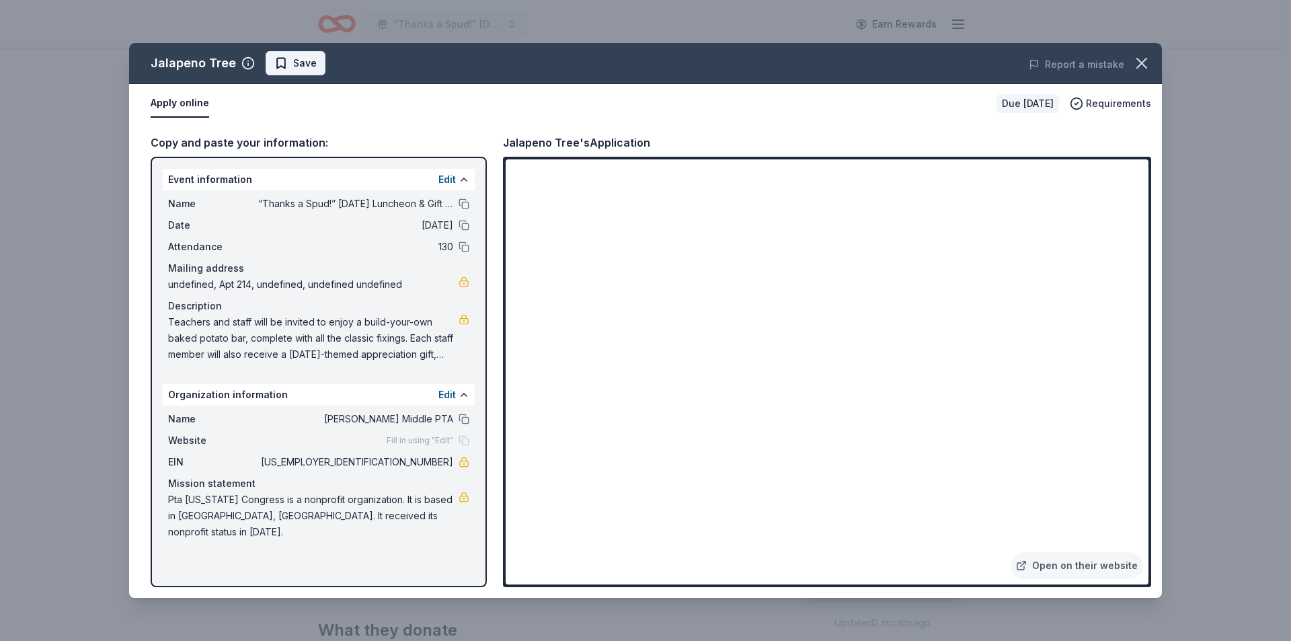
click at [287, 65] on span "Save" at bounding box center [295, 63] width 42 height 16
click at [307, 65] on html "“Thanks a Spud!” [DATE] Luncheon & Gift Giveaway Earn Rewards Due [DATE] Share …" at bounding box center [645, 320] width 1291 height 641
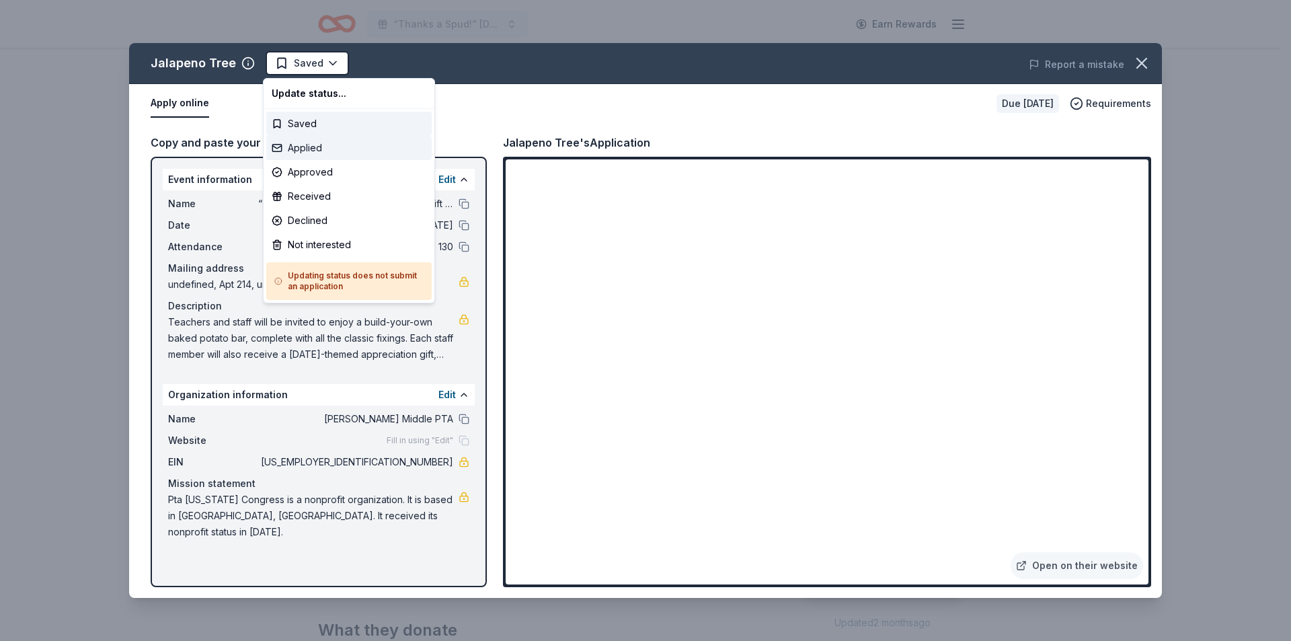
click at [325, 145] on div "Applied" at bounding box center [348, 148] width 165 height 24
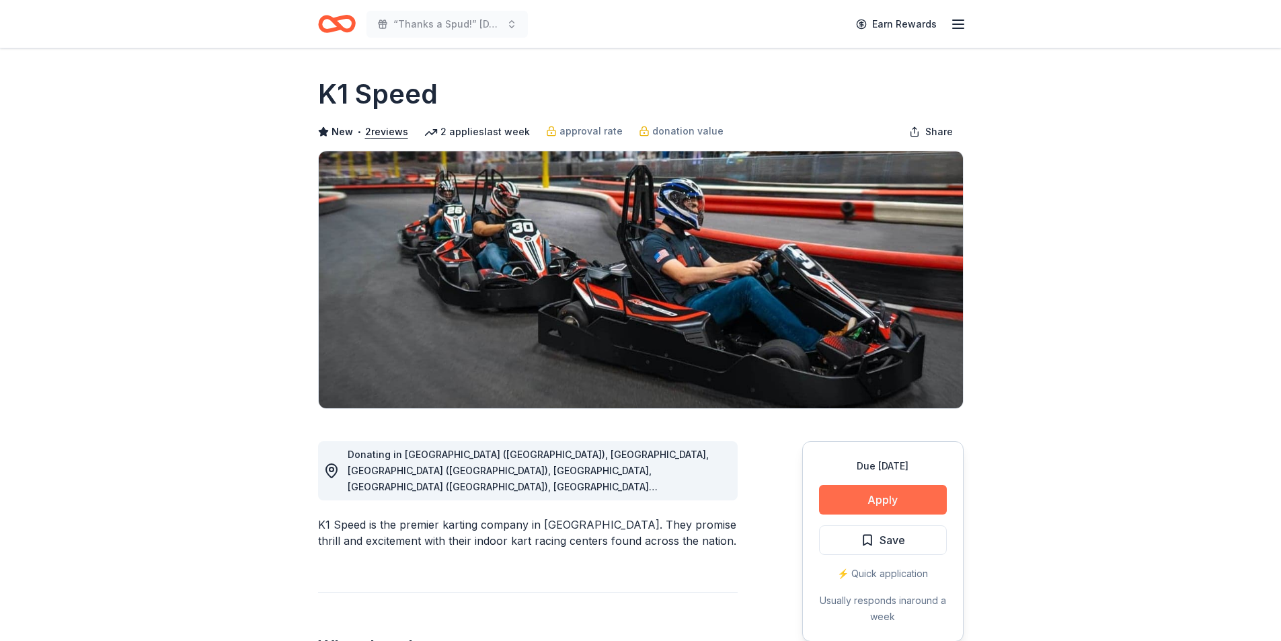
click at [920, 493] on button "Apply" at bounding box center [883, 500] width 128 height 30
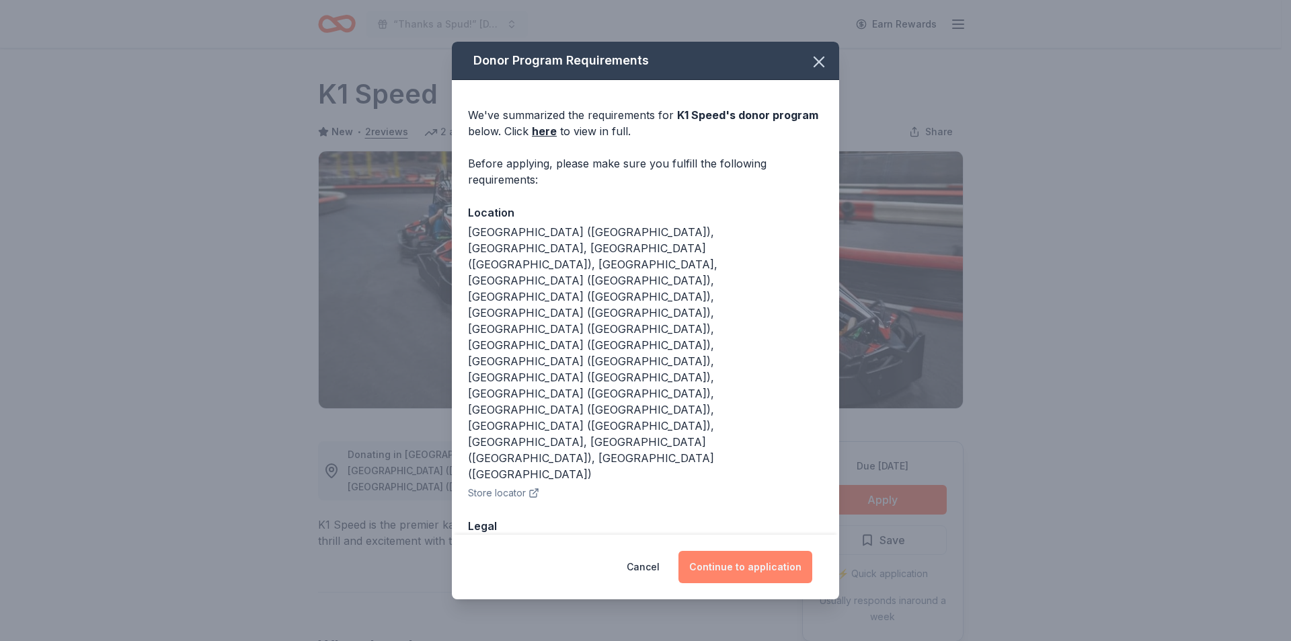
click at [767, 551] on button "Continue to application" at bounding box center [745, 567] width 134 height 32
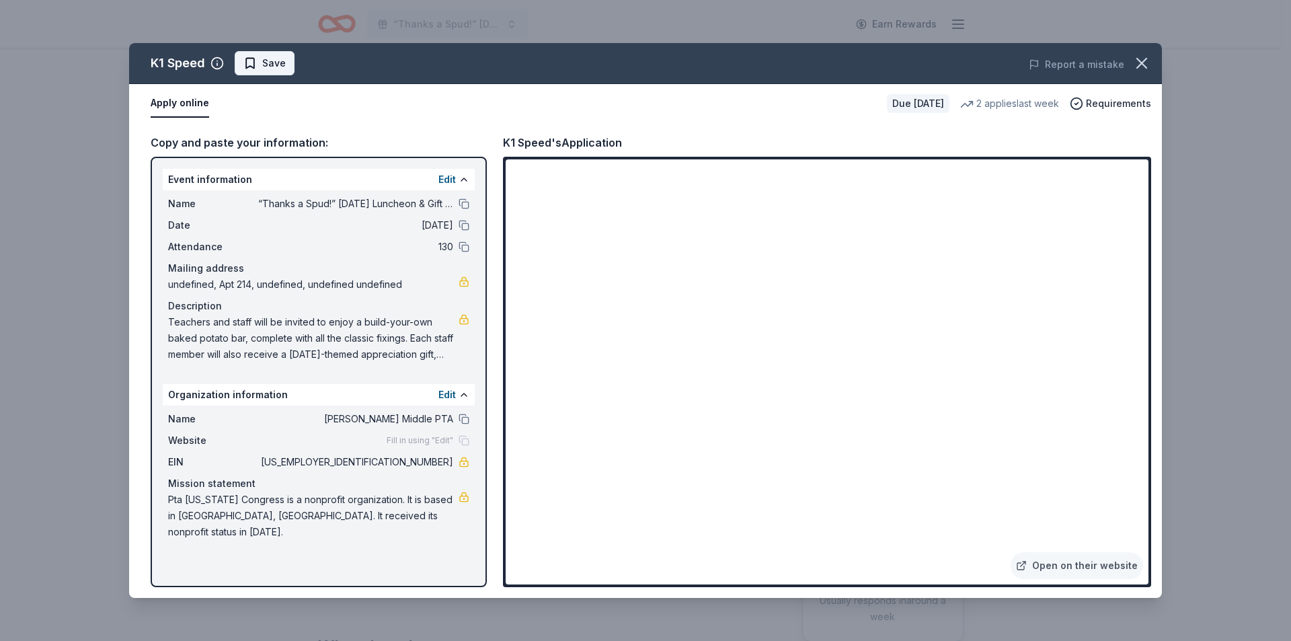
click at [272, 54] on button "Save" at bounding box center [265, 63] width 60 height 24
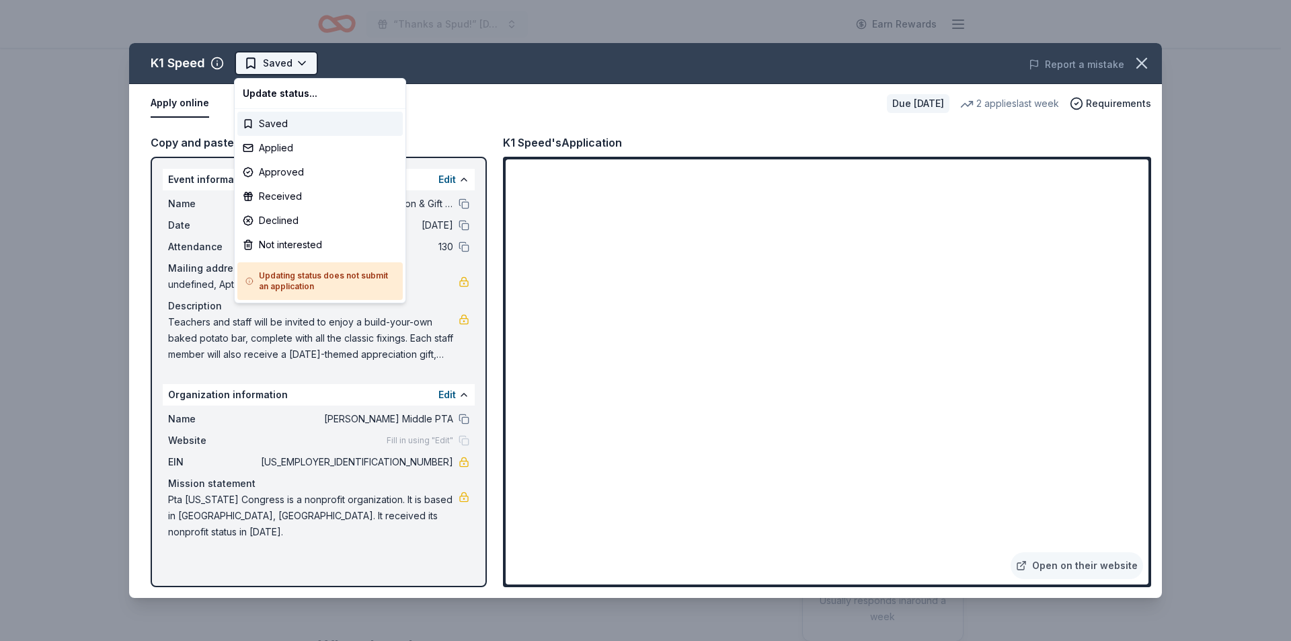
click at [278, 62] on html "“Thanks a Spud!” Thanksgiving Luncheon & Gift Giveaway Earn Rewards Due in 61 d…" at bounding box center [645, 320] width 1291 height 641
click at [276, 140] on div "Applied" at bounding box center [319, 148] width 165 height 24
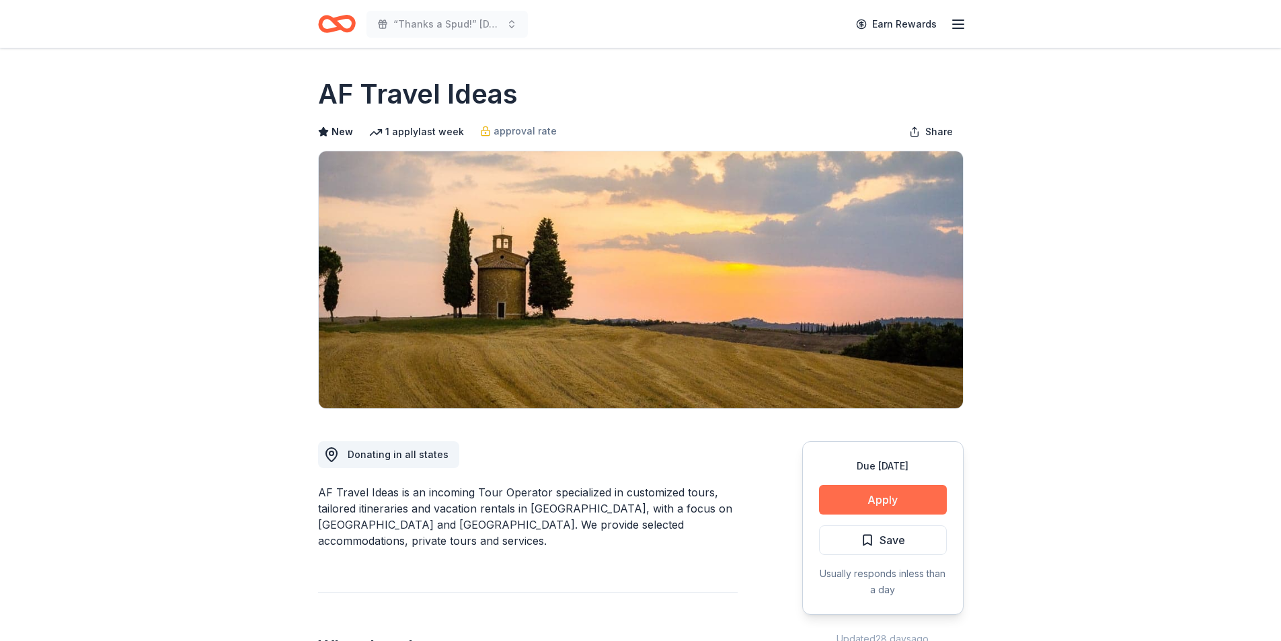
click at [840, 505] on button "Apply" at bounding box center [883, 500] width 128 height 30
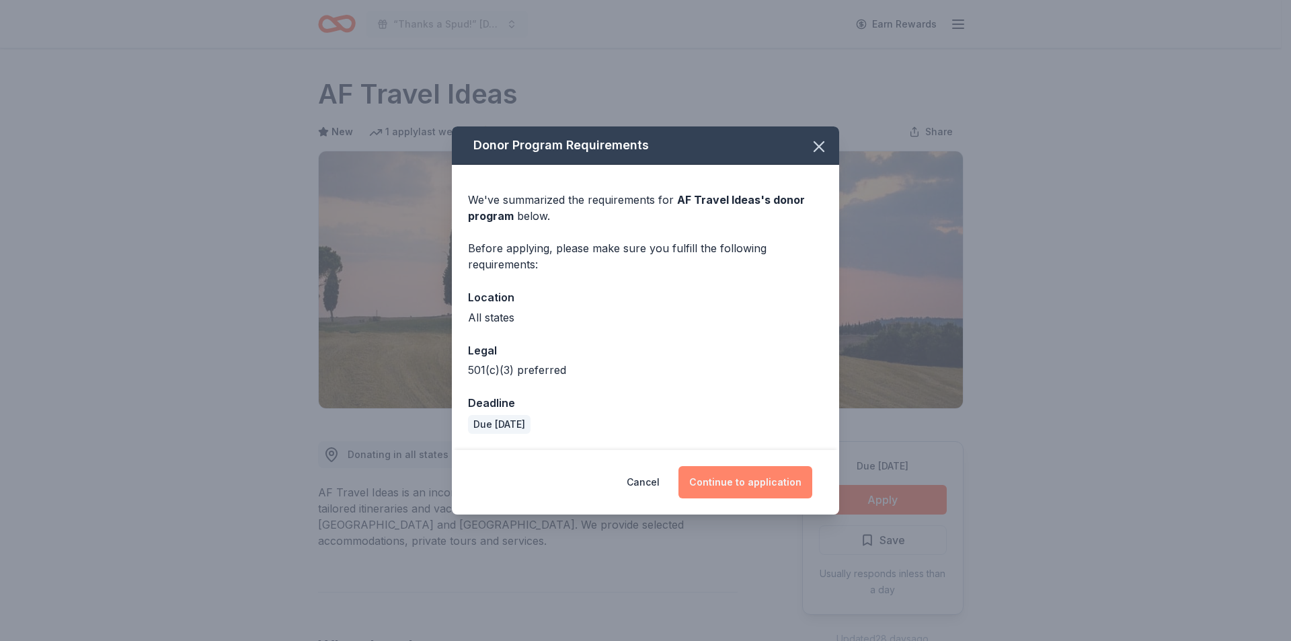
click at [736, 490] on button "Continue to application" at bounding box center [745, 482] width 134 height 32
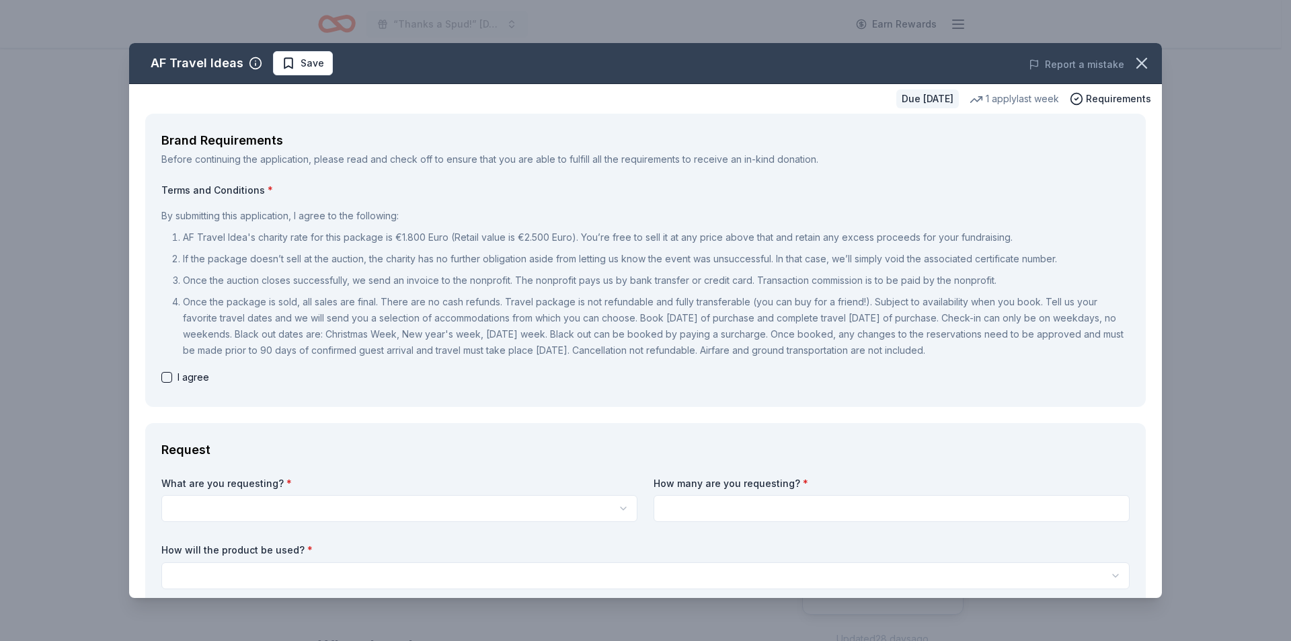
click at [169, 387] on div "Terms and Conditions * By submitting this application, I agree to the following…" at bounding box center [645, 287] width 968 height 207
click at [164, 376] on button "button" at bounding box center [166, 377] width 11 height 11
checkbox input "true"
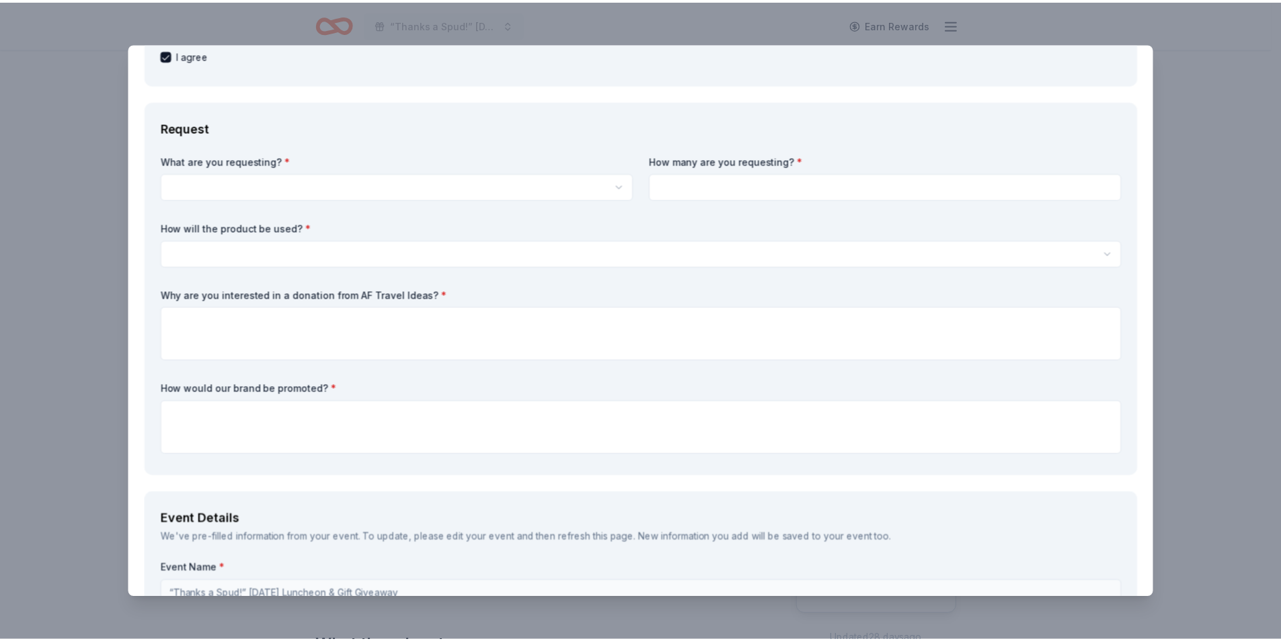
scroll to position [269, 0]
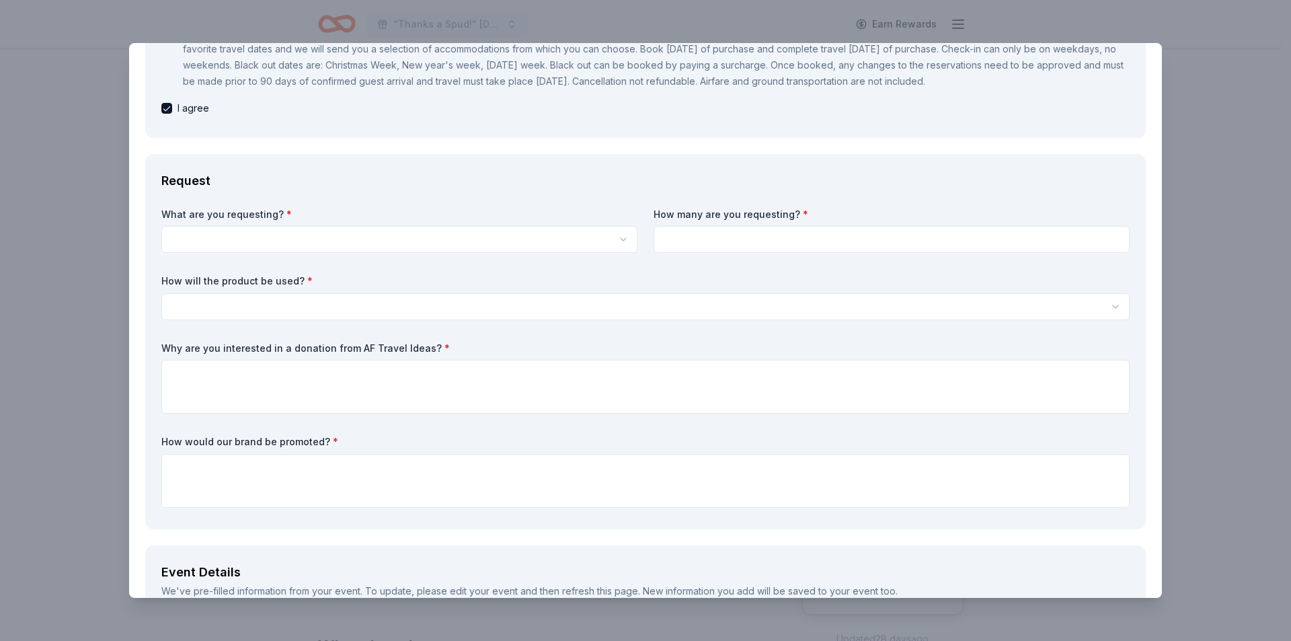
drag, startPoint x: 1221, startPoint y: 136, endPoint x: 696, endPoint y: 79, distance: 528.1
click at [1221, 136] on div "AF Travel Ideas Save Report a mistake Due [DATE] 1 apply last week Requirements…" at bounding box center [645, 320] width 1291 height 641
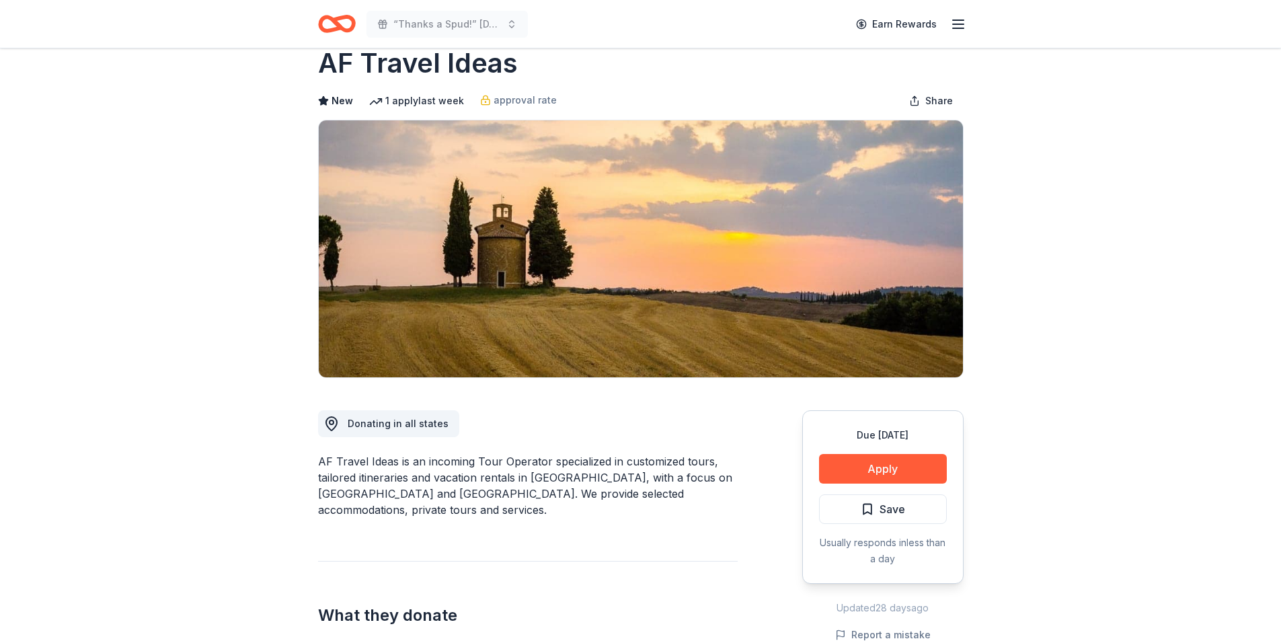
scroll to position [67, 0]
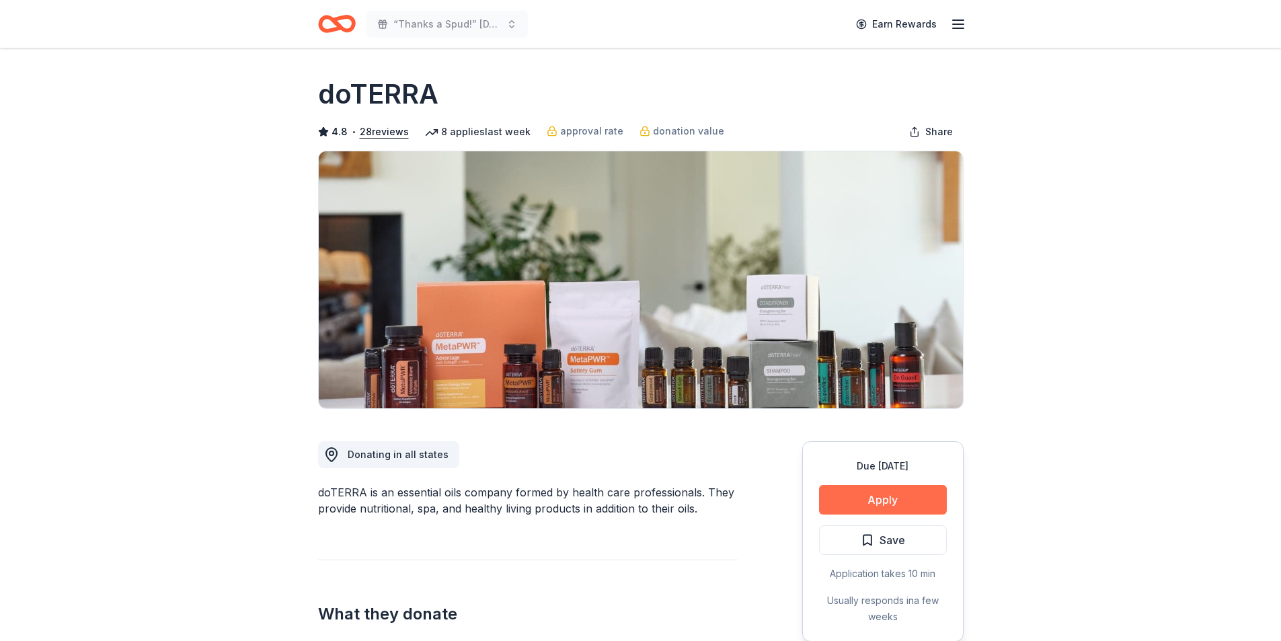
click at [895, 501] on button "Apply" at bounding box center [883, 500] width 128 height 30
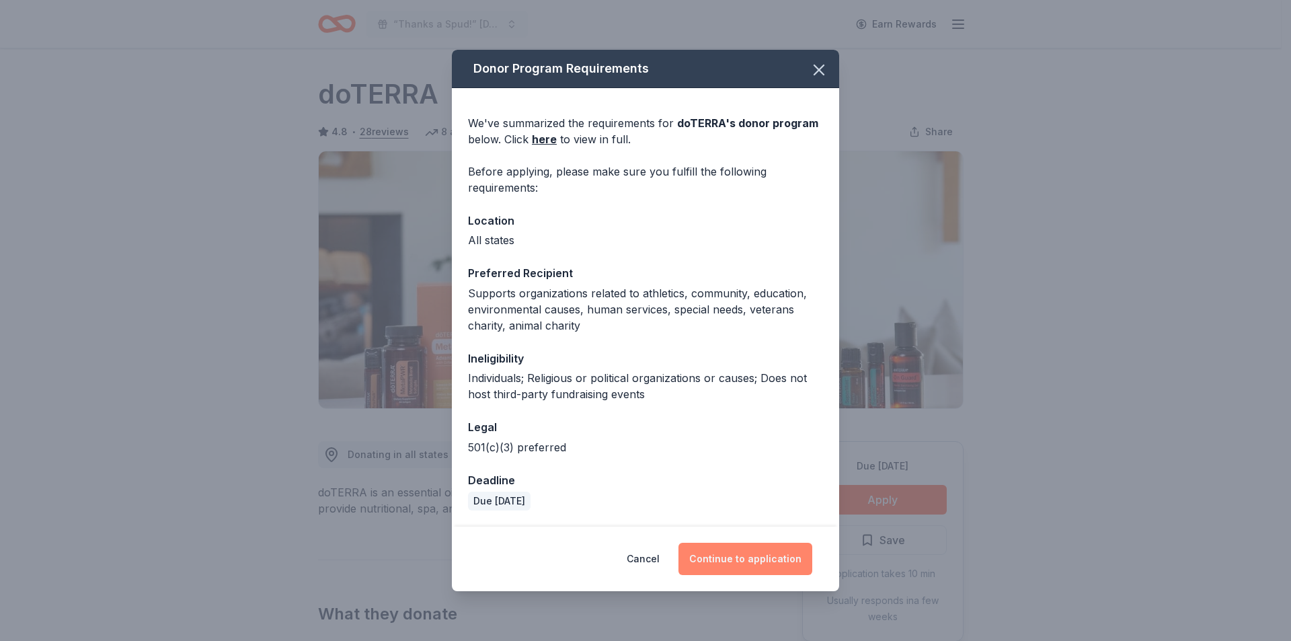
click at [723, 555] on button "Continue to application" at bounding box center [745, 558] width 134 height 32
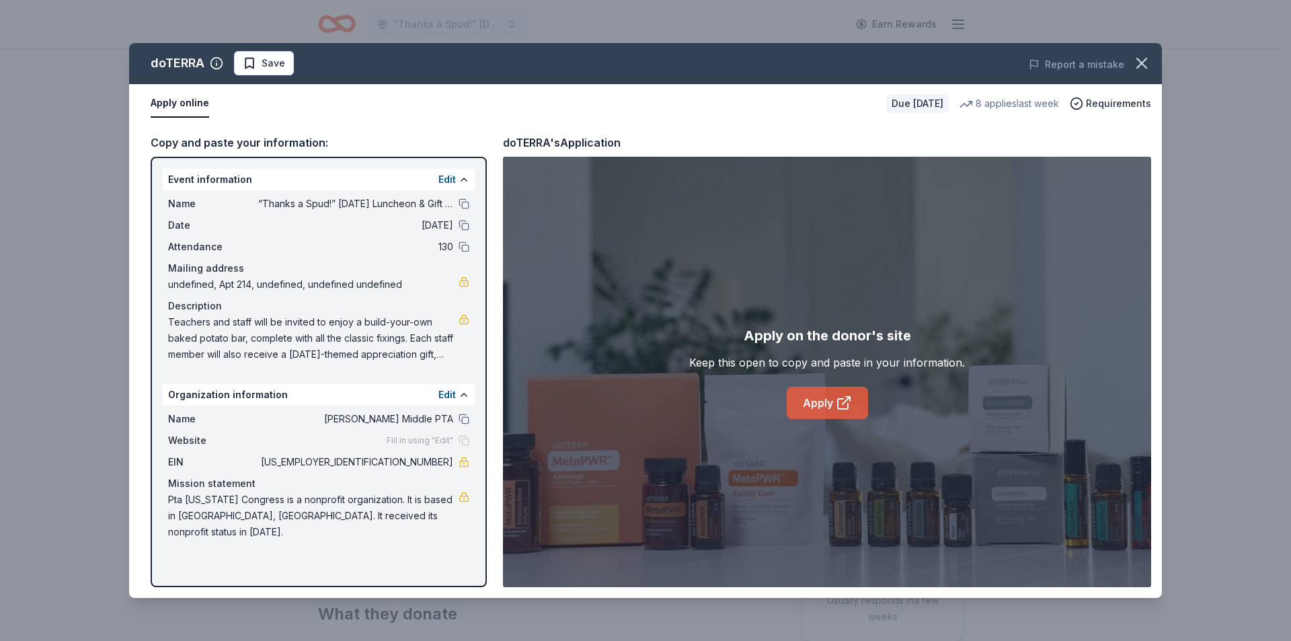
click at [844, 413] on link "Apply" at bounding box center [826, 403] width 81 height 32
drag, startPoint x: 272, startPoint y: 59, endPoint x: 281, endPoint y: 92, distance: 34.3
click at [272, 58] on span "Save" at bounding box center [273, 63] width 24 height 16
click at [284, 66] on html "“Thanks a Spud!” Thanksgiving Luncheon & Gift Giveaway Earn Rewards Due in 61 d…" at bounding box center [645, 320] width 1291 height 641
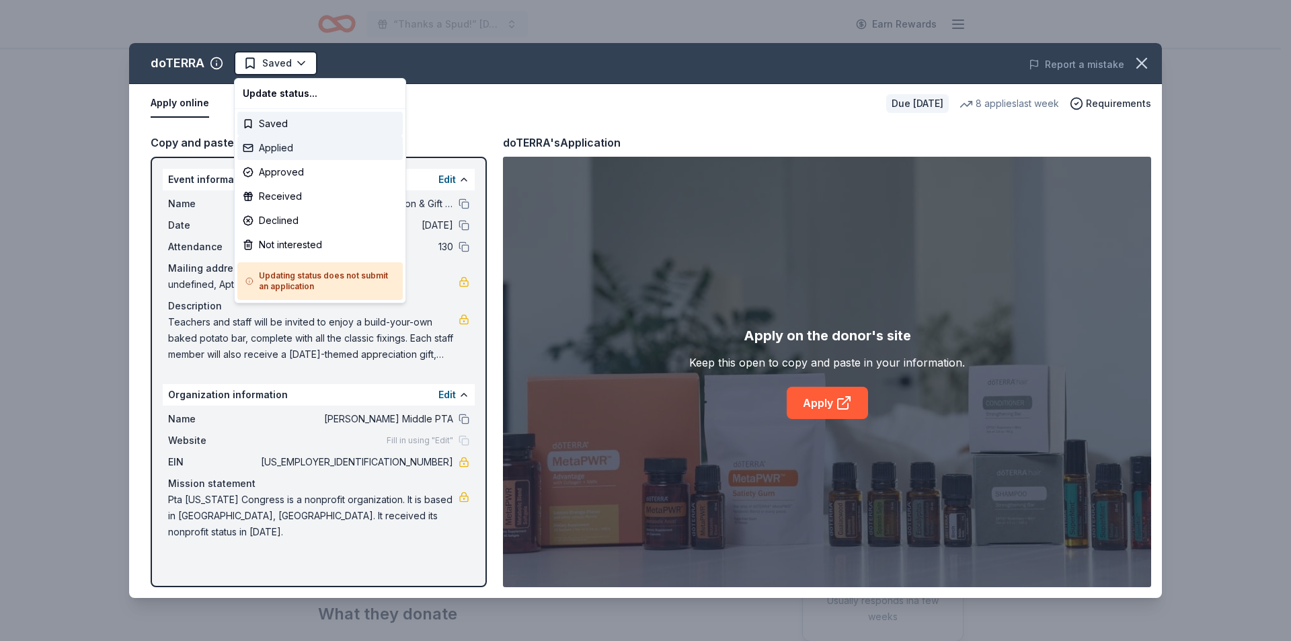
click at [280, 146] on div "Applied" at bounding box center [319, 148] width 165 height 24
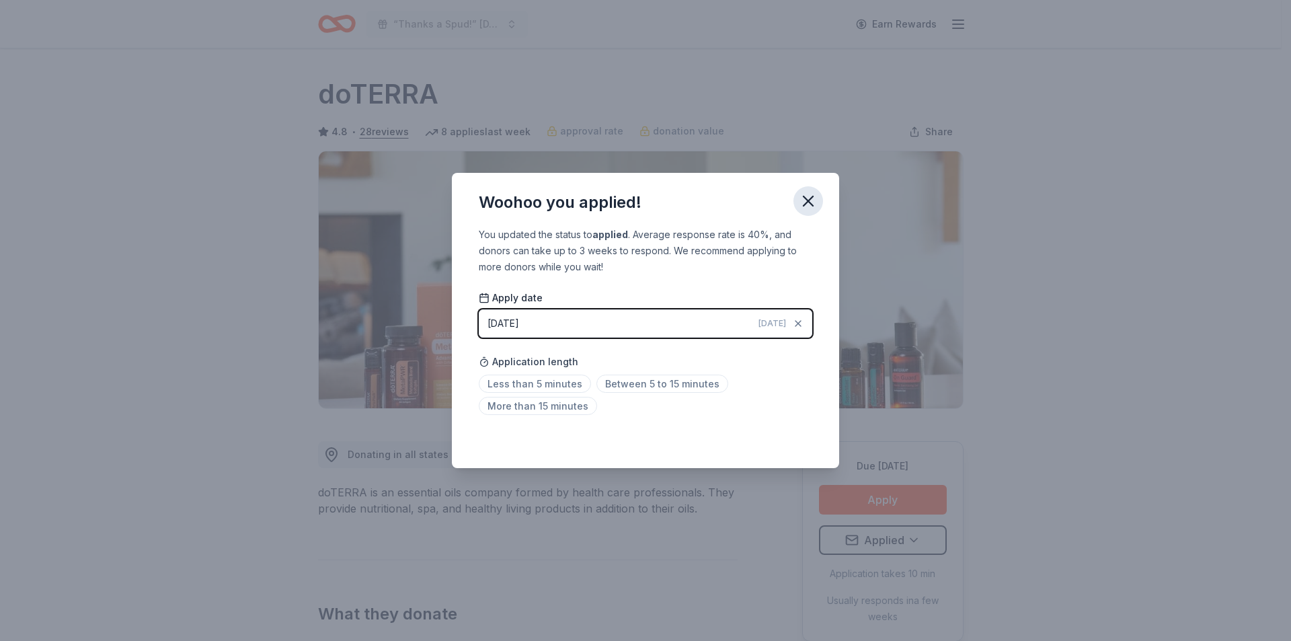
click at [811, 198] on icon "button" at bounding box center [807, 200] width 9 height 9
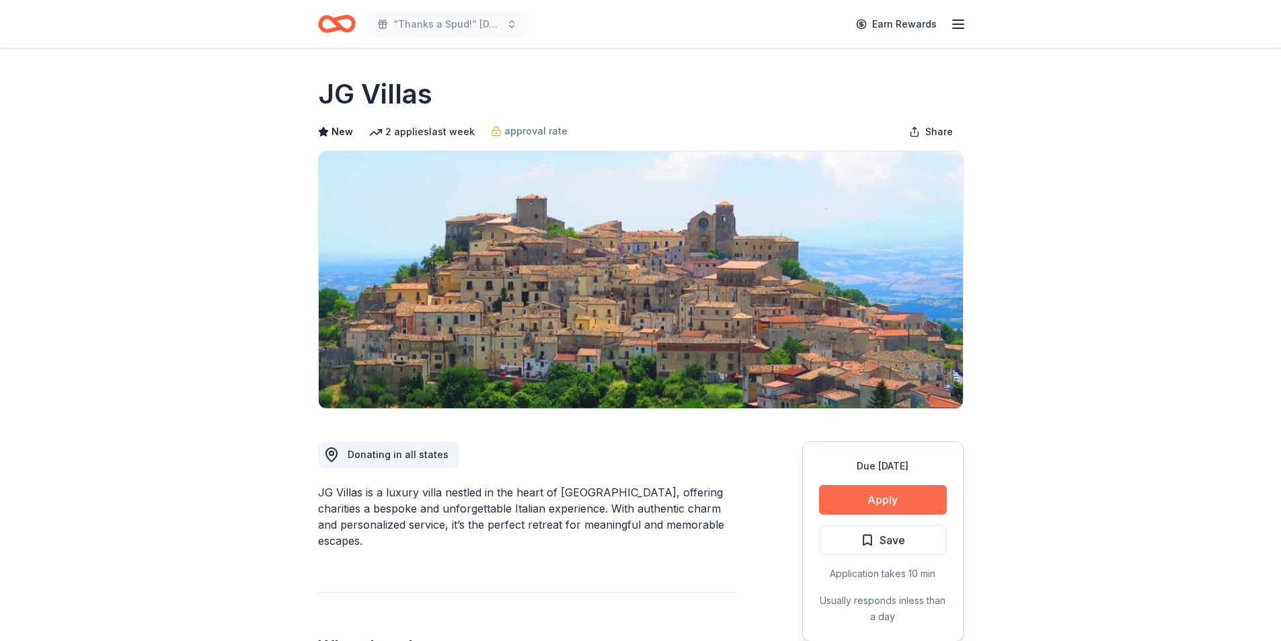
click at [857, 497] on button "Apply" at bounding box center [883, 500] width 128 height 30
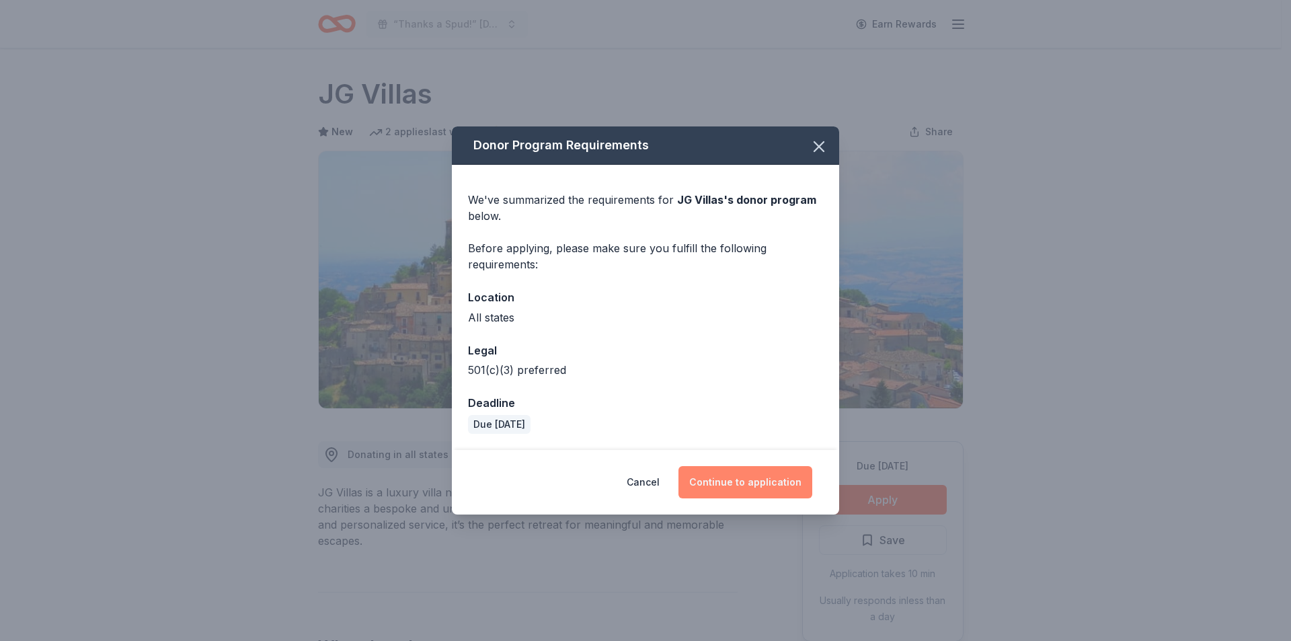
click at [729, 481] on button "Continue to application" at bounding box center [745, 482] width 134 height 32
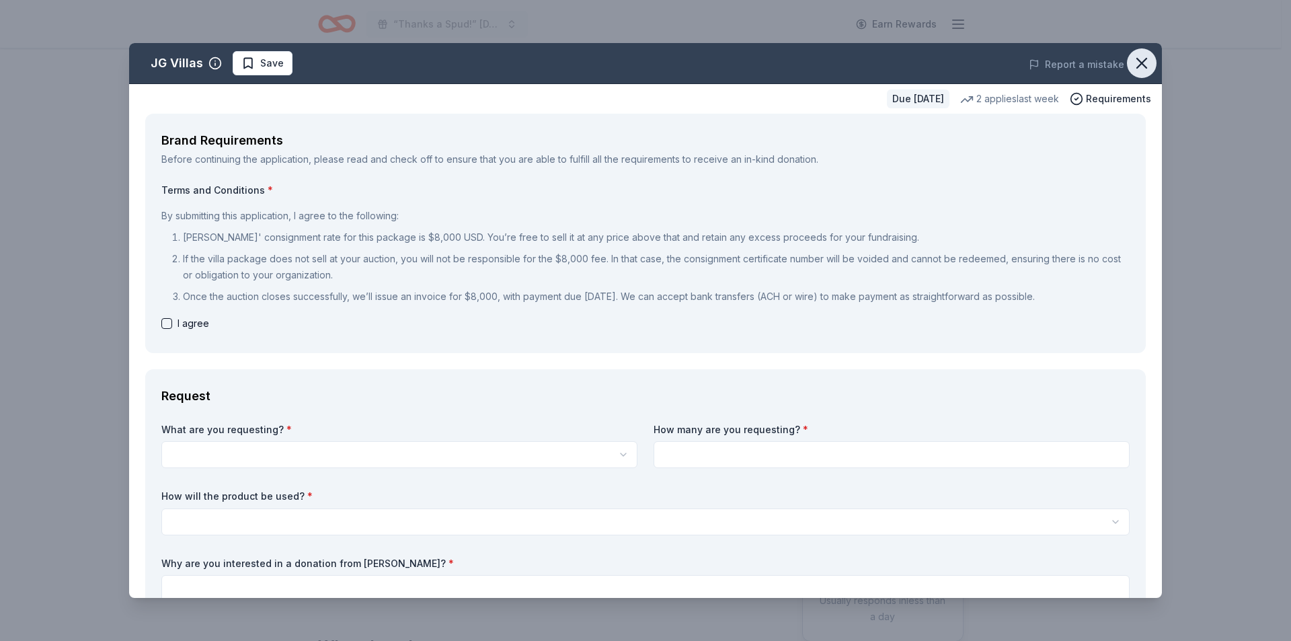
click at [1138, 72] on icon "button" at bounding box center [1141, 63] width 19 height 19
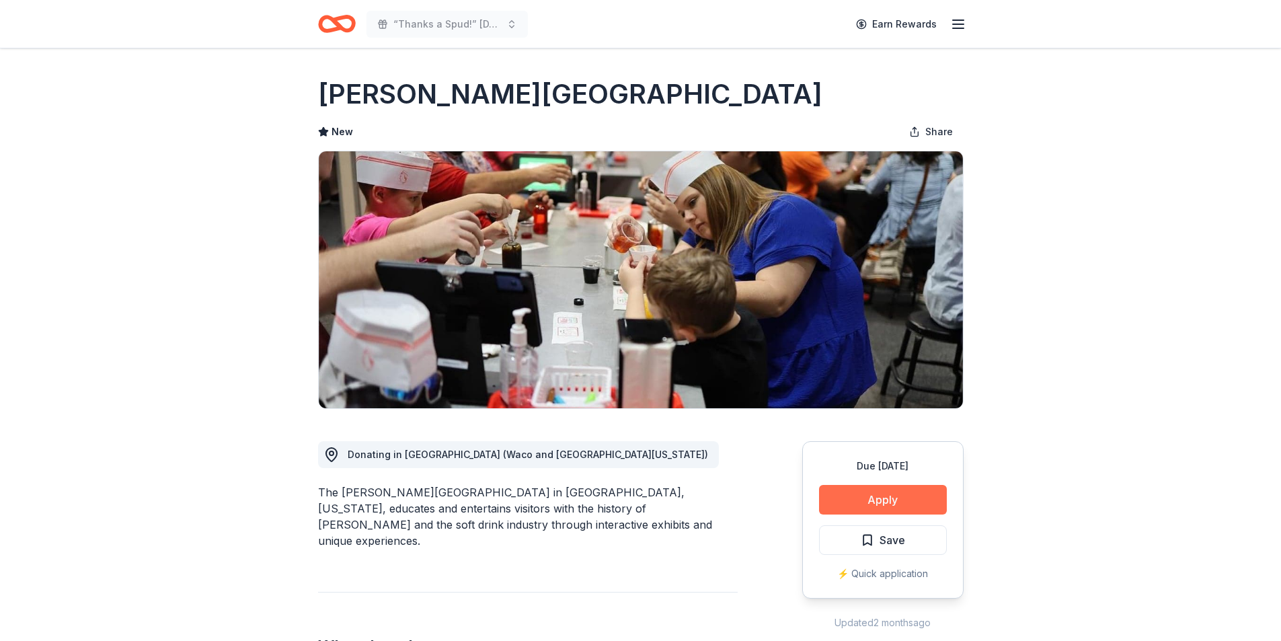
drag, startPoint x: 0, startPoint y: 0, endPoint x: 880, endPoint y: 503, distance: 1013.4
click at [880, 503] on button "Apply" at bounding box center [883, 500] width 128 height 30
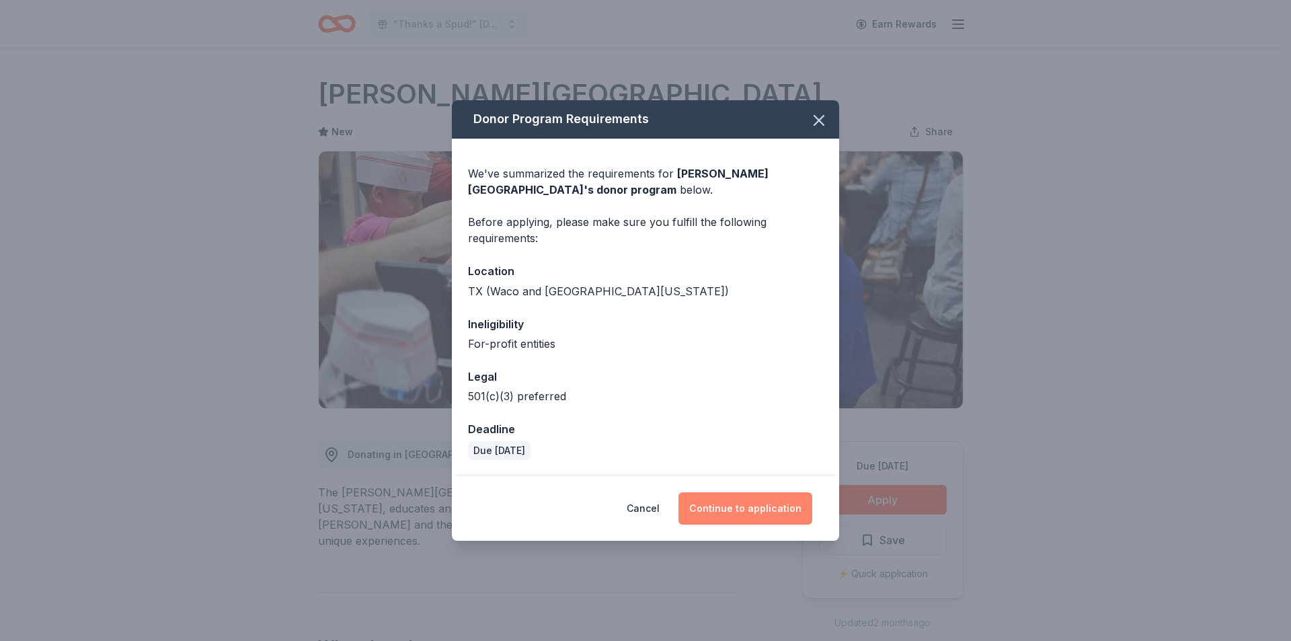
click at [770, 518] on button "Continue to application" at bounding box center [745, 508] width 134 height 32
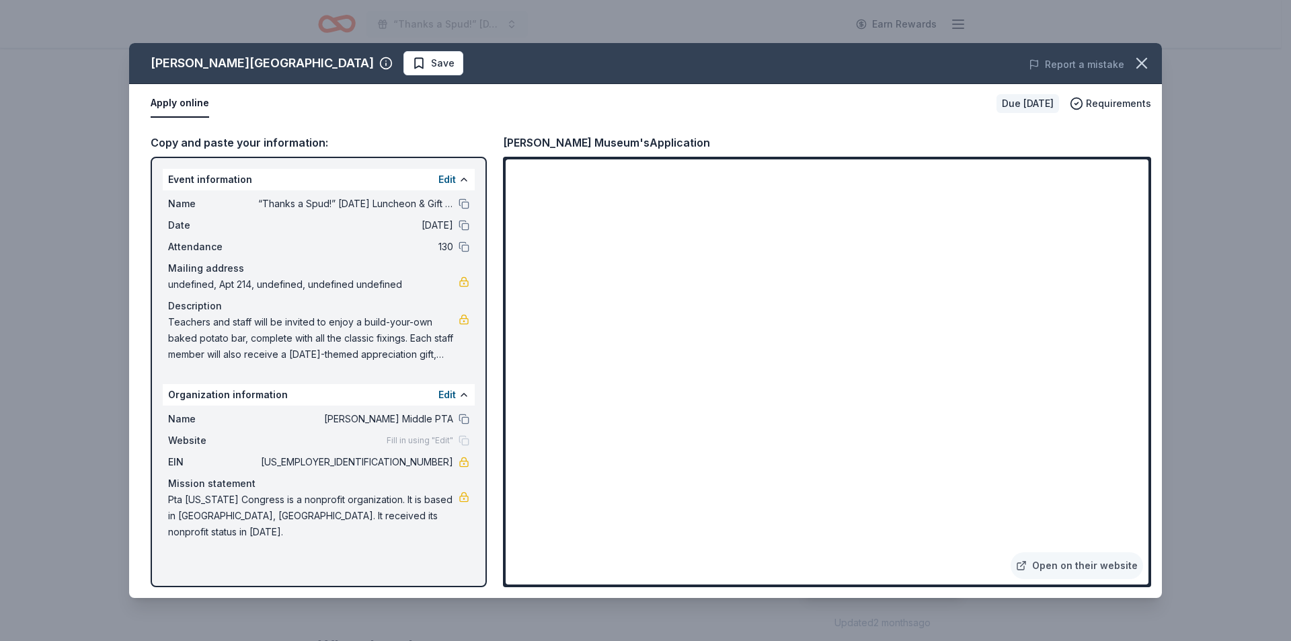
click at [431, 68] on span "Save" at bounding box center [443, 63] width 24 height 16
click at [1143, 65] on icon "button" at bounding box center [1141, 62] width 9 height 9
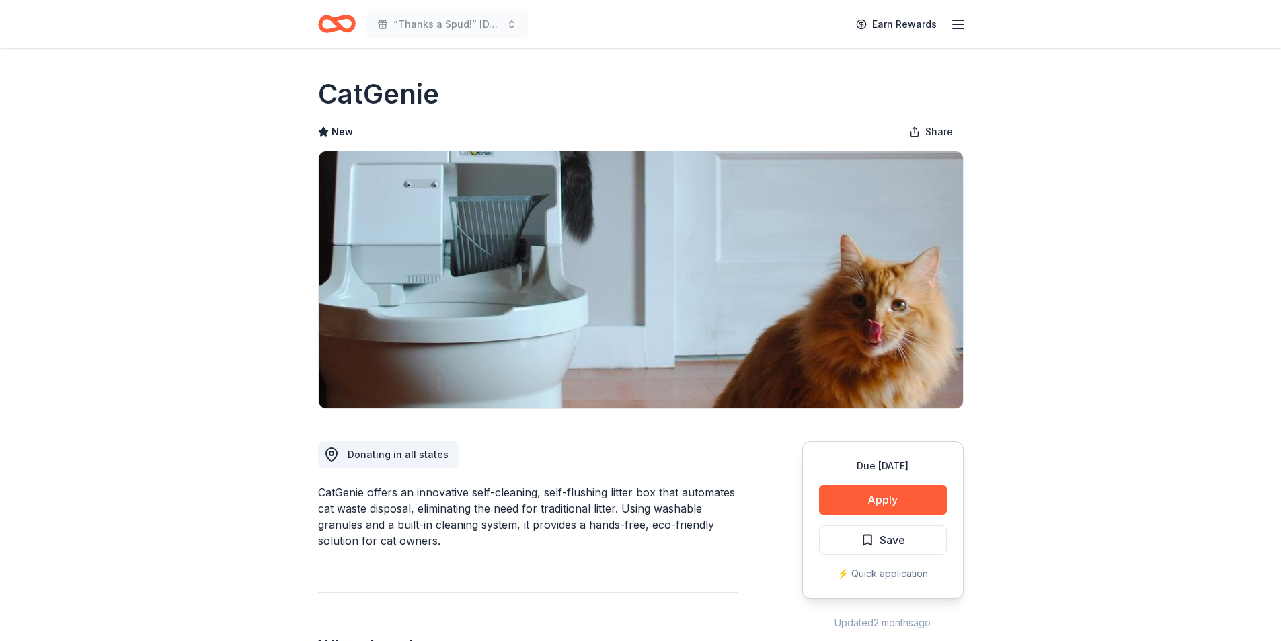
click at [897, 499] on button "Apply" at bounding box center [883, 500] width 128 height 30
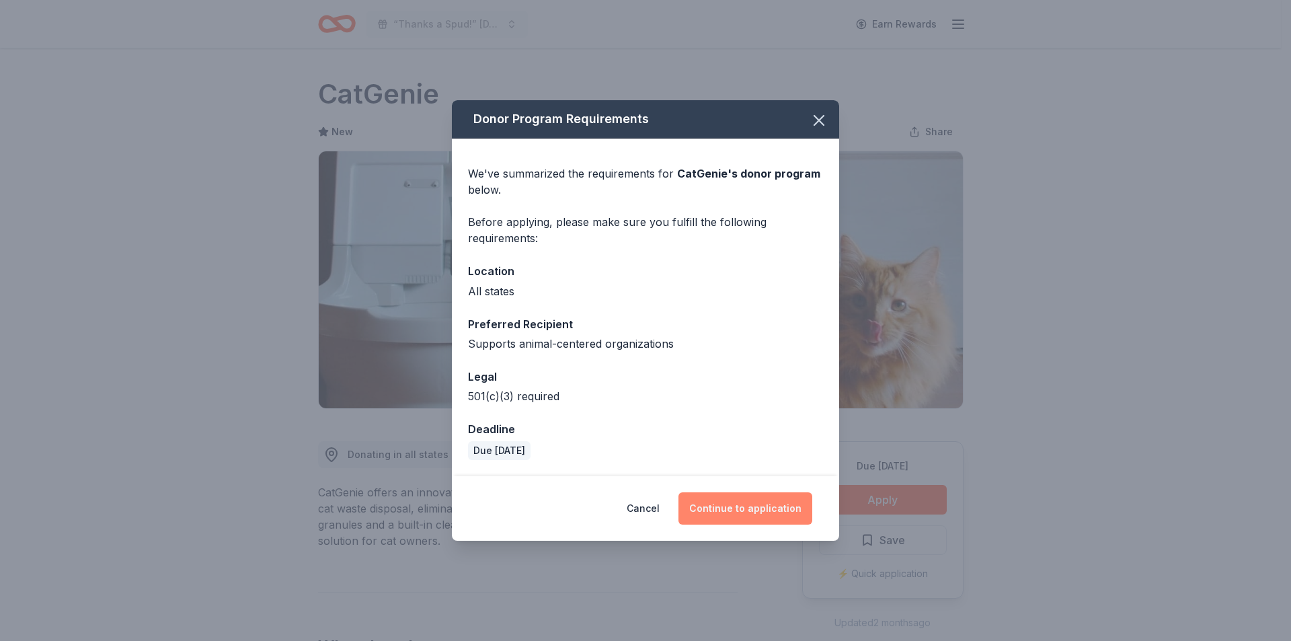
click at [781, 507] on button "Continue to application" at bounding box center [745, 508] width 134 height 32
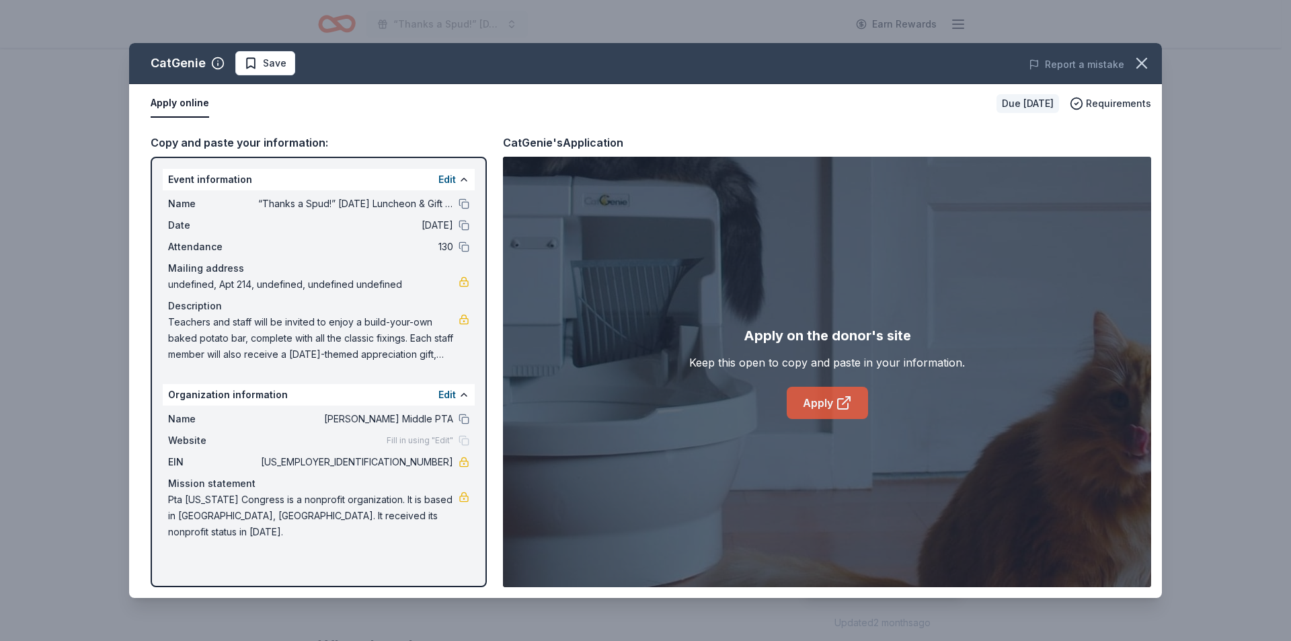
click at [848, 399] on icon at bounding box center [845, 400] width 7 height 7
click at [463, 201] on button at bounding box center [463, 203] width 11 height 11
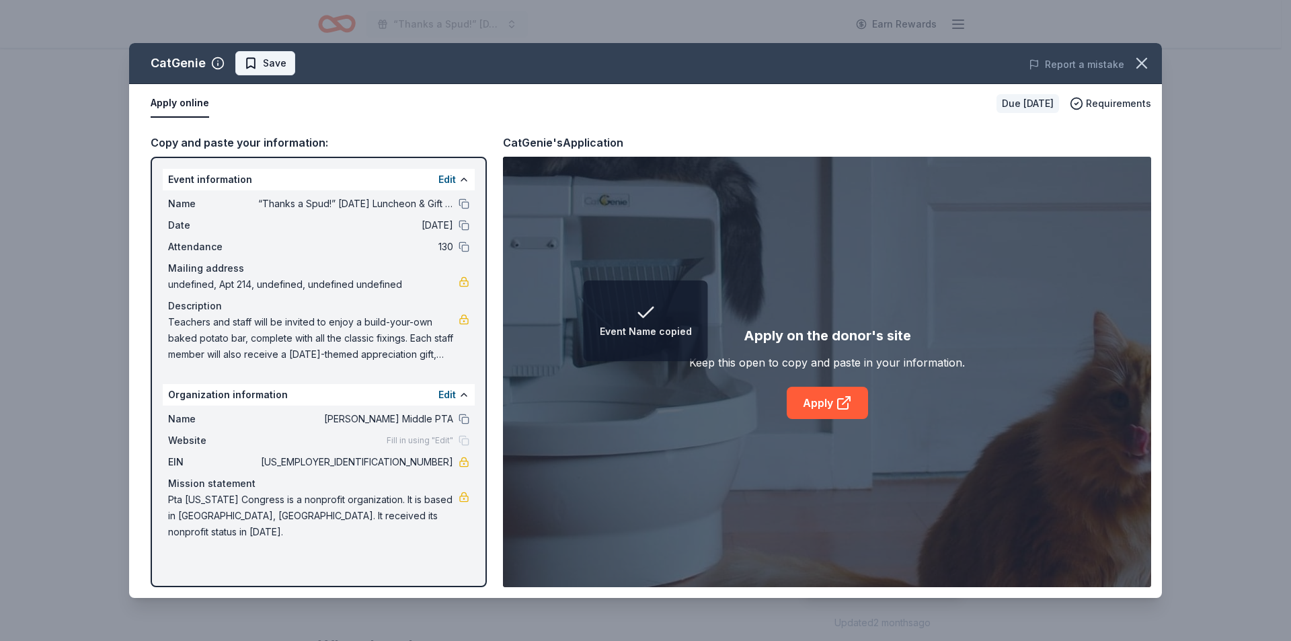
click at [266, 60] on span "Save" at bounding box center [275, 63] width 24 height 16
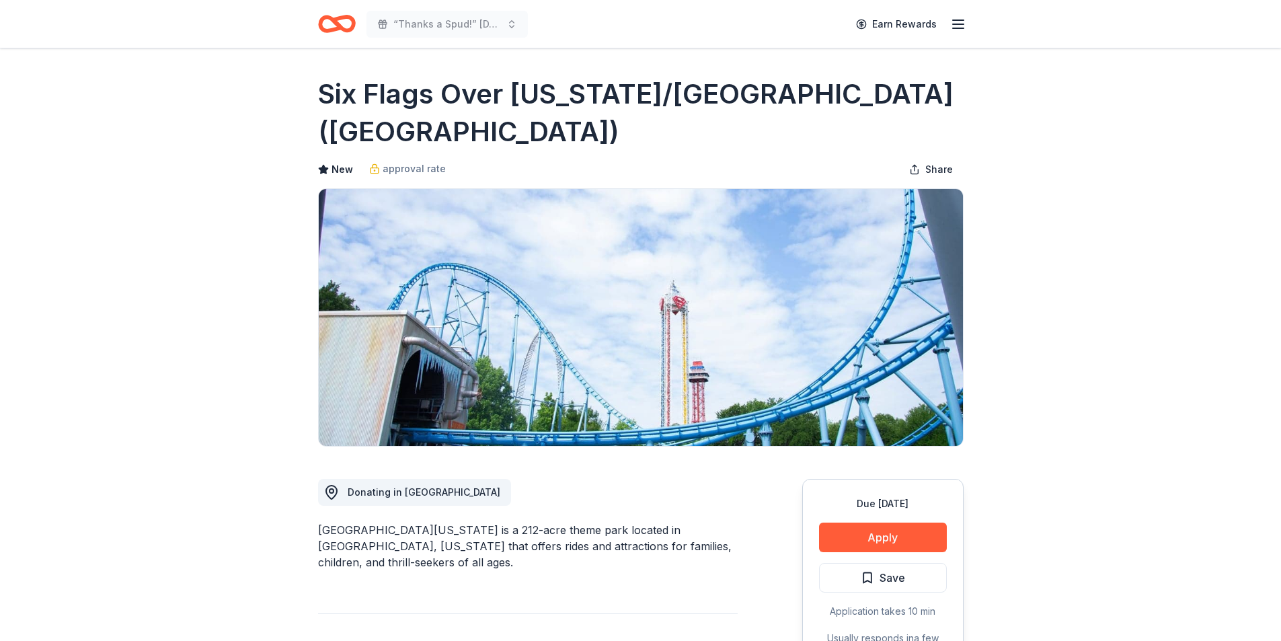
click at [867, 523] on button "Apply" at bounding box center [883, 537] width 128 height 30
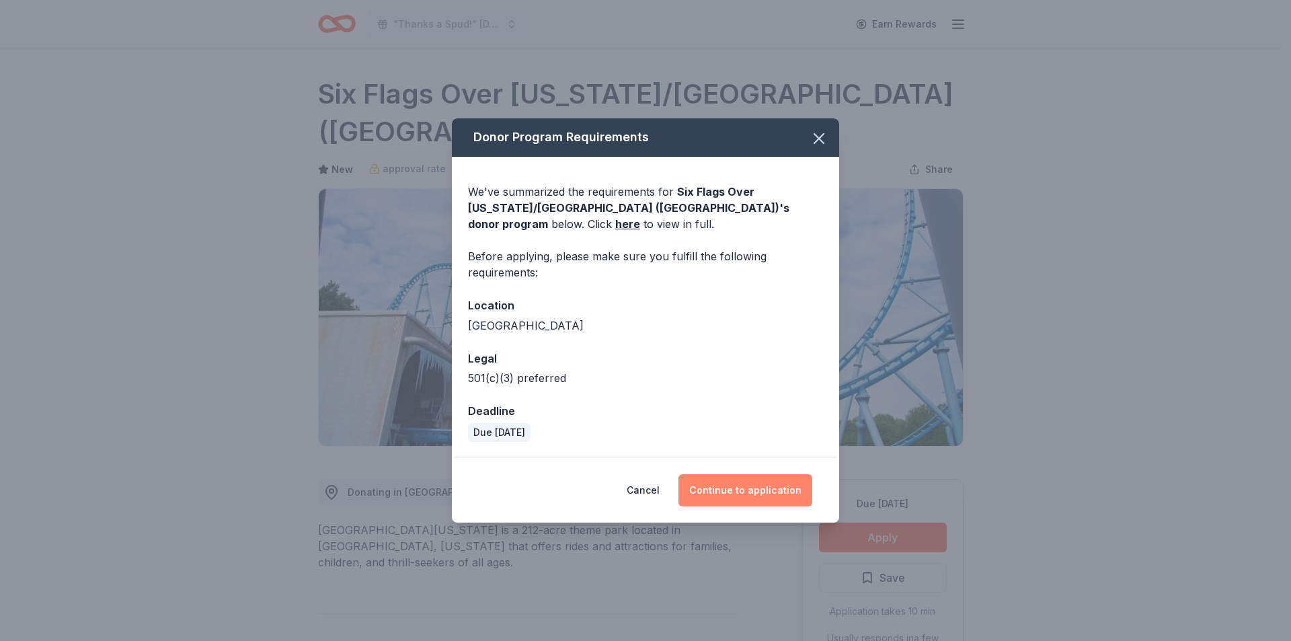
click at [761, 483] on button "Continue to application" at bounding box center [745, 490] width 134 height 32
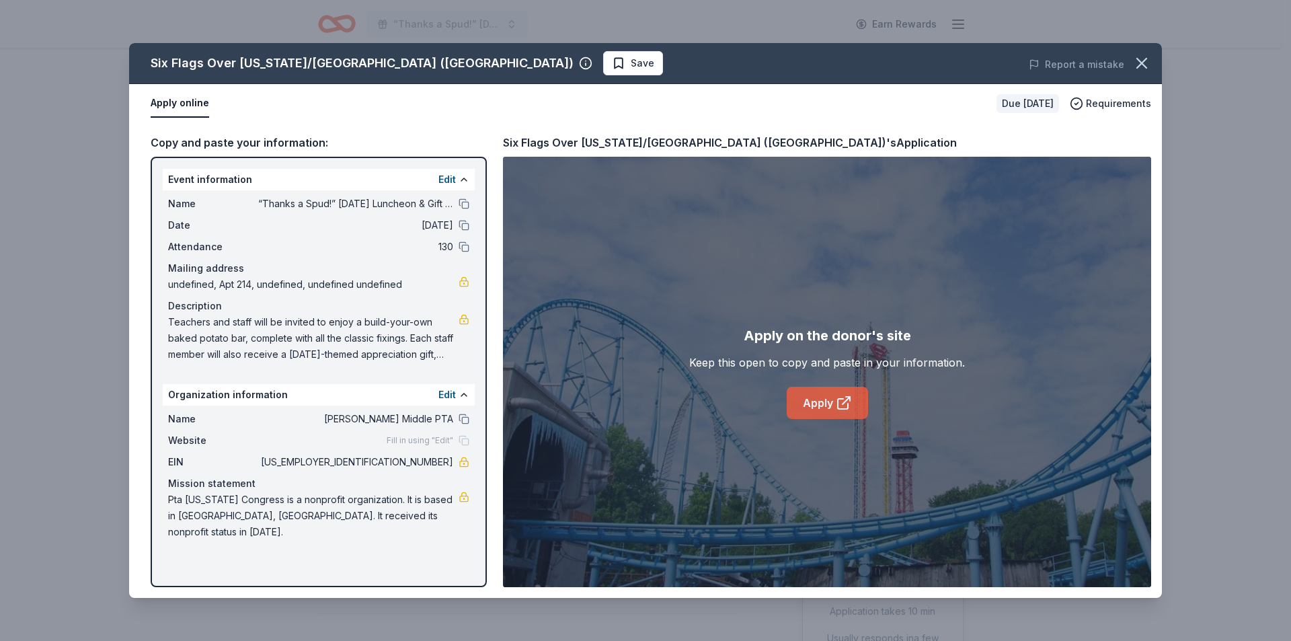
click at [797, 401] on link "Apply" at bounding box center [826, 403] width 81 height 32
